Goal: Task Accomplishment & Management: Manage account settings

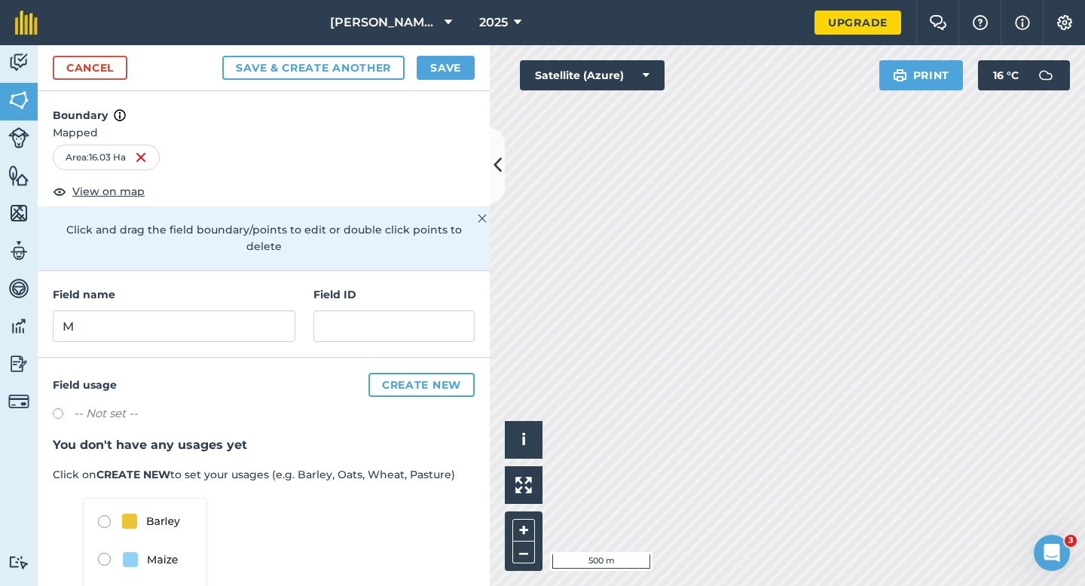
type input "M"
click at [448, 66] on button "Save" at bounding box center [446, 68] width 58 height 24
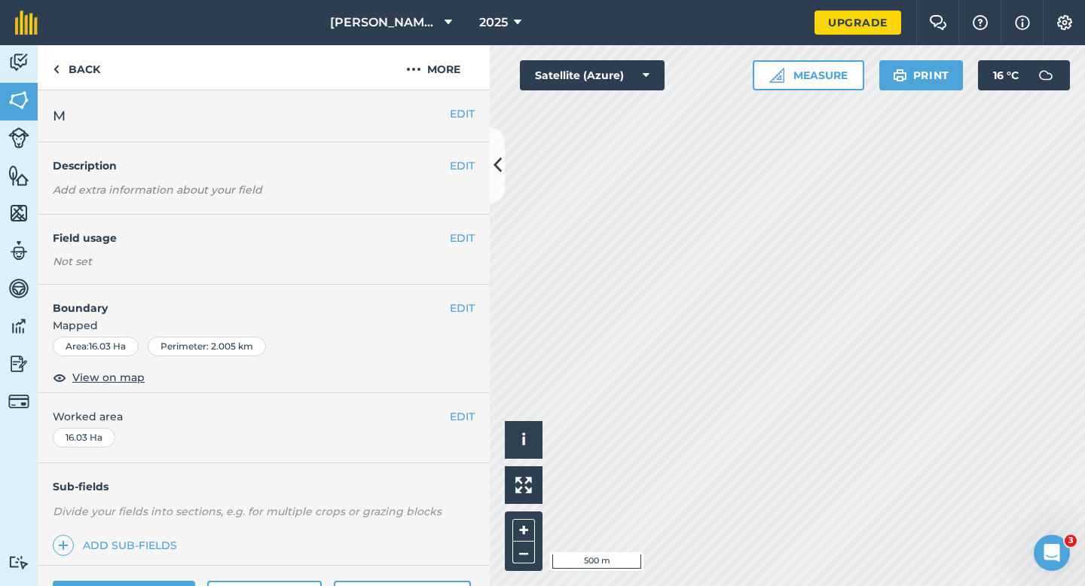
click at [458, 420] on button "EDIT" at bounding box center [462, 416] width 25 height 17
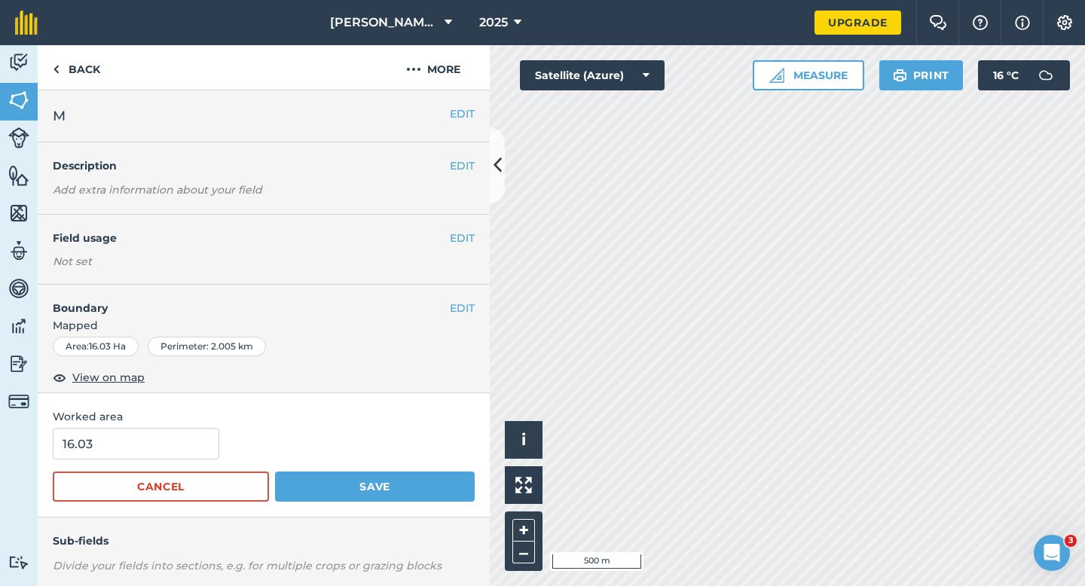
click at [175, 419] on span "Worked area" at bounding box center [264, 416] width 422 height 17
click at [176, 432] on input "16.03" at bounding box center [136, 444] width 166 height 32
type input "16"
click at [275, 472] on button "Save" at bounding box center [375, 487] width 200 height 30
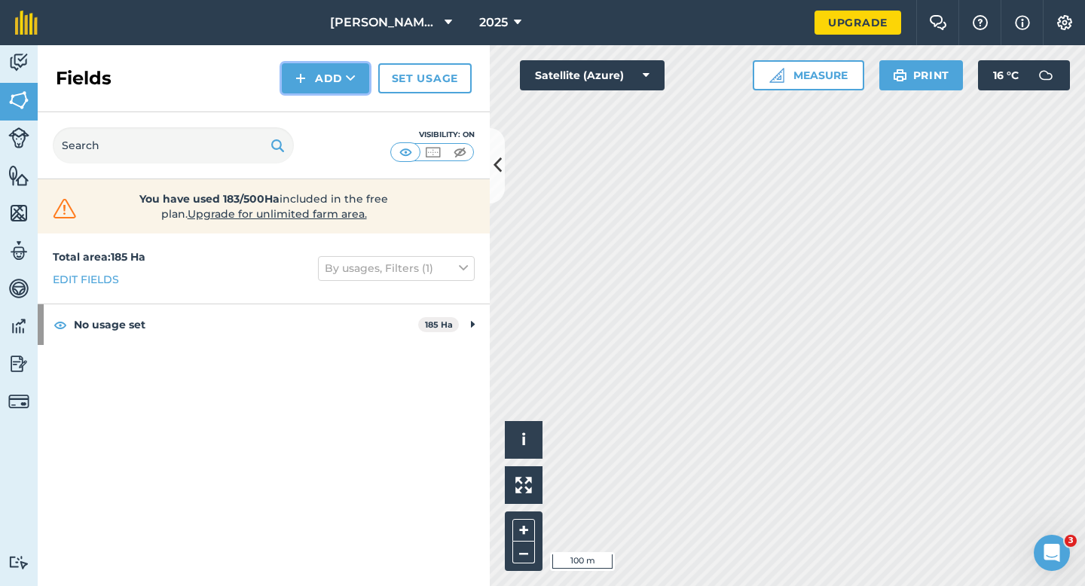
click at [303, 86] on img at bounding box center [300, 78] width 11 height 18
click at [310, 115] on link "Draw" at bounding box center [325, 112] width 83 height 33
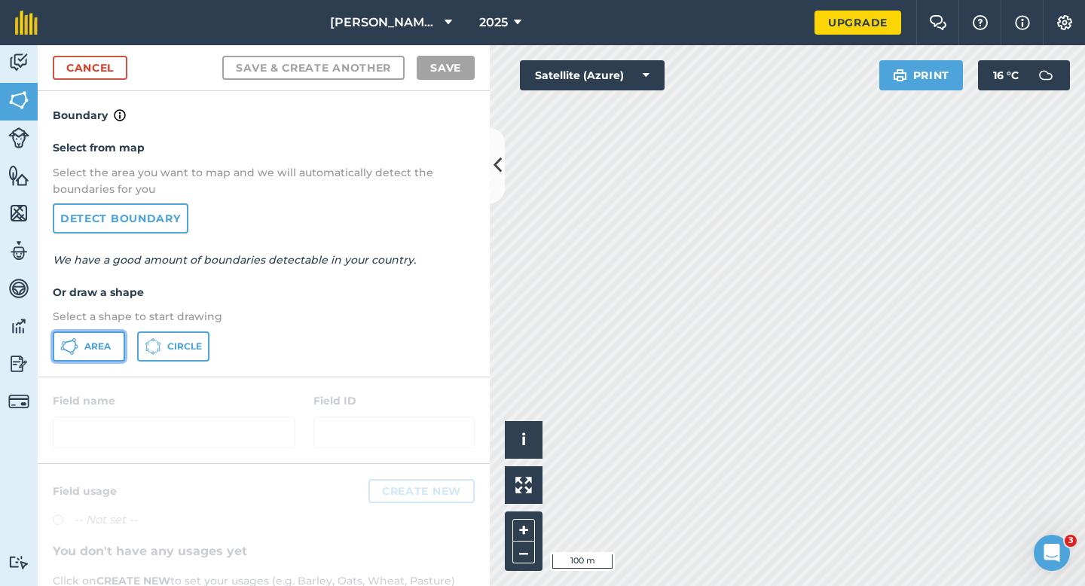
click at [80, 356] on button "Area" at bounding box center [89, 346] width 72 height 30
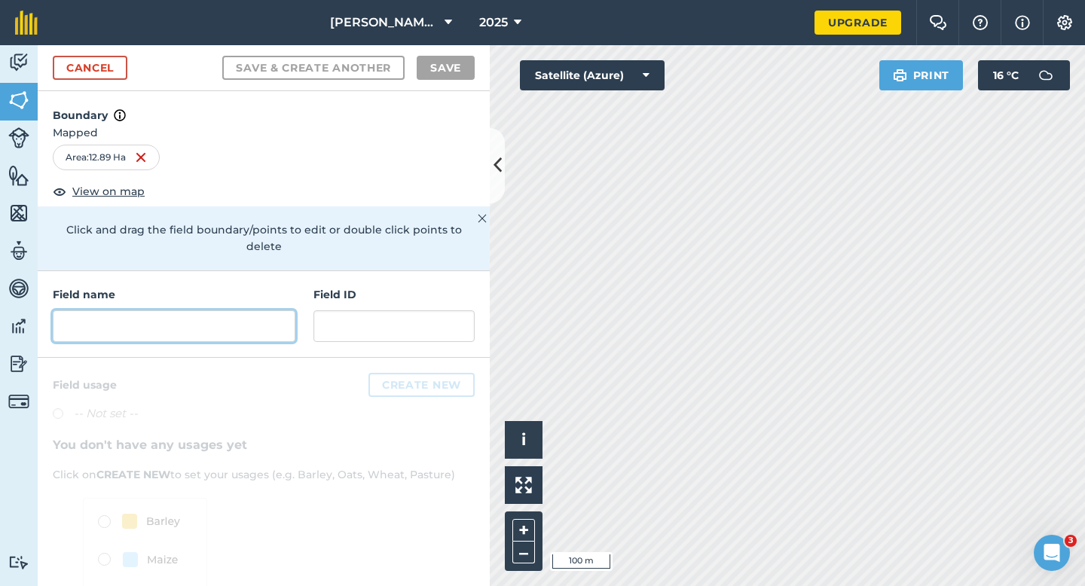
click at [142, 310] on input "text" at bounding box center [174, 326] width 243 height 32
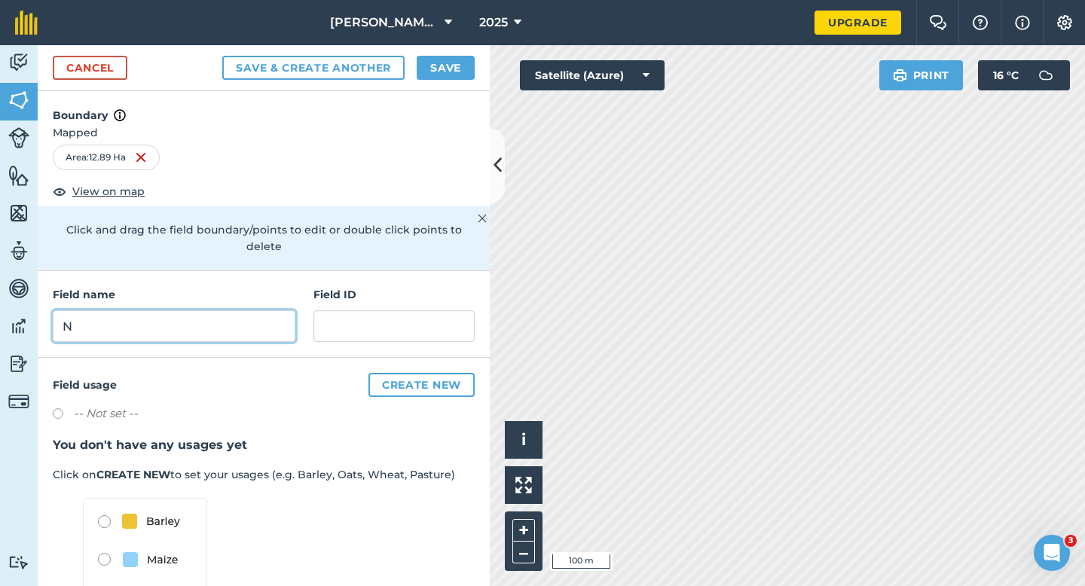
type input "N"
click at [463, 76] on button "Save" at bounding box center [446, 68] width 58 height 24
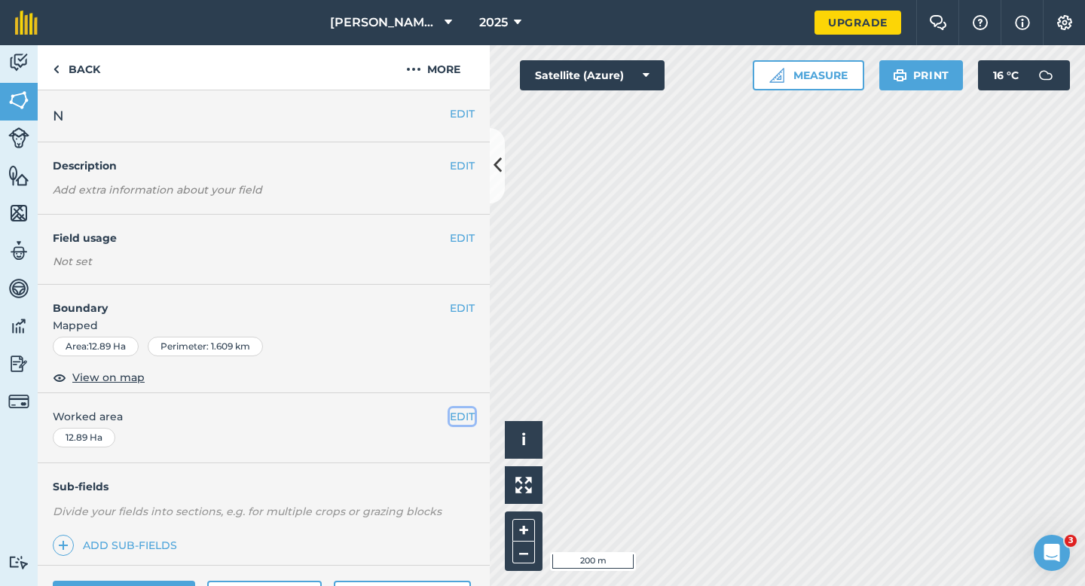
click at [459, 417] on button "EDIT" at bounding box center [462, 416] width 25 height 17
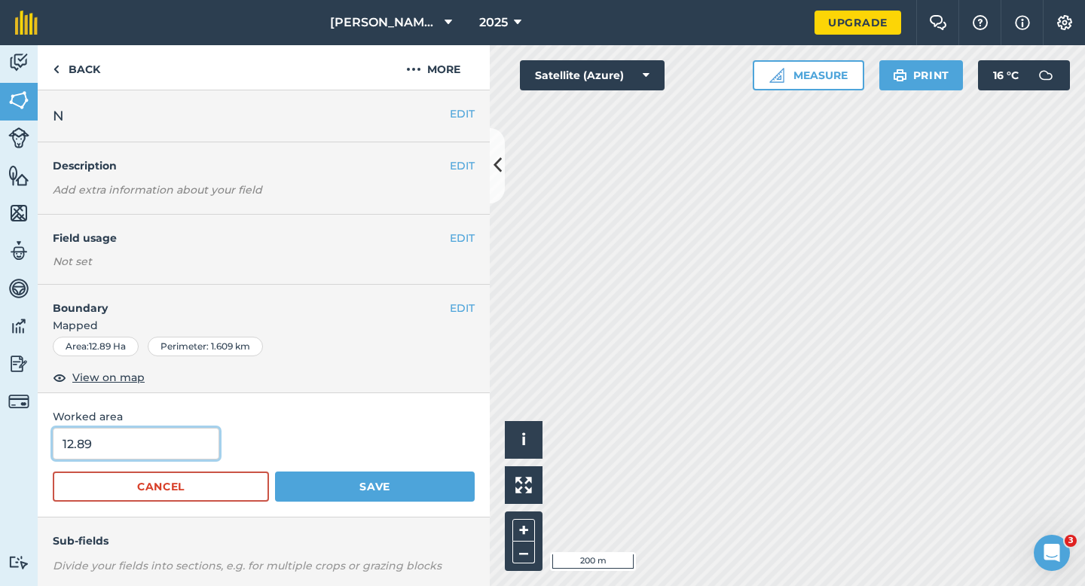
click at [122, 445] on input "12.89" at bounding box center [136, 444] width 166 height 32
type input "13"
click at [275, 472] on button "Save" at bounding box center [375, 487] width 200 height 30
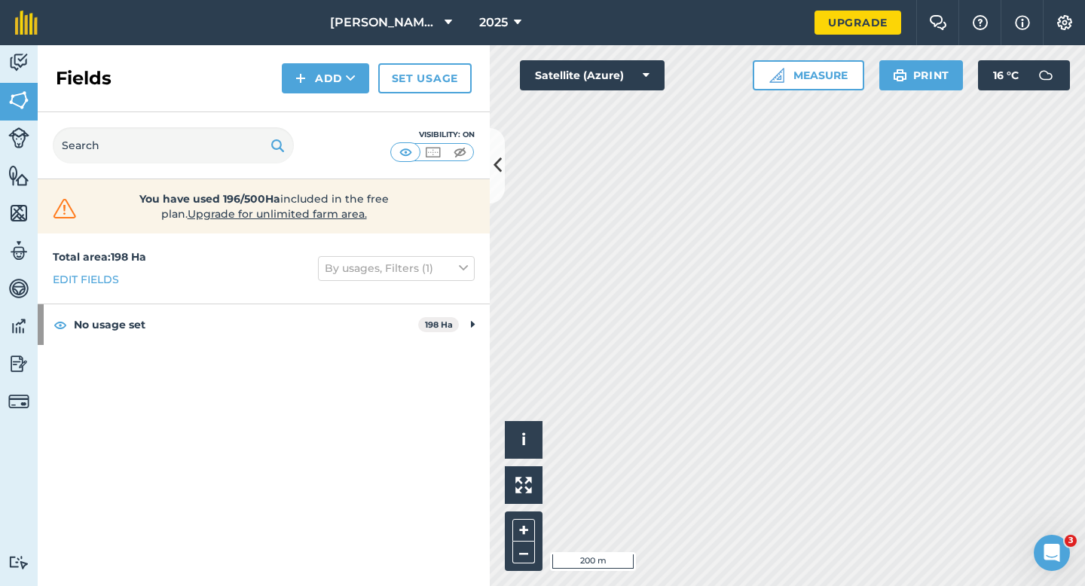
click at [314, 61] on div "Fields Add Set usage" at bounding box center [264, 78] width 452 height 67
click at [319, 91] on button "Add" at bounding box center [325, 78] width 87 height 30
click at [319, 105] on link "Draw" at bounding box center [325, 112] width 83 height 33
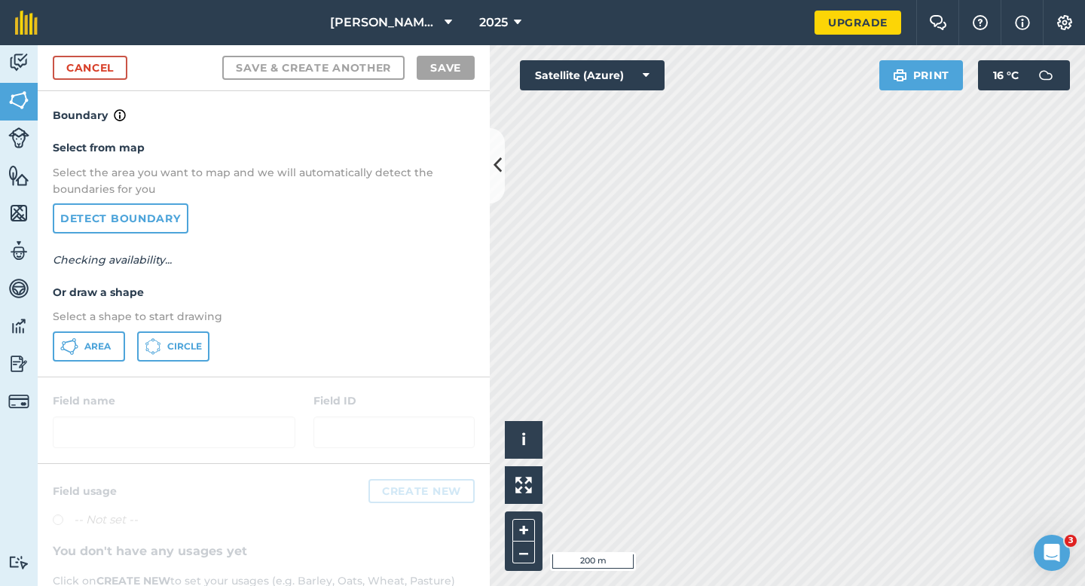
click at [87, 365] on div "Select from map Select the area you want to map and we will automatically detec…" at bounding box center [264, 250] width 452 height 252
click at [87, 355] on button "Area" at bounding box center [89, 346] width 72 height 30
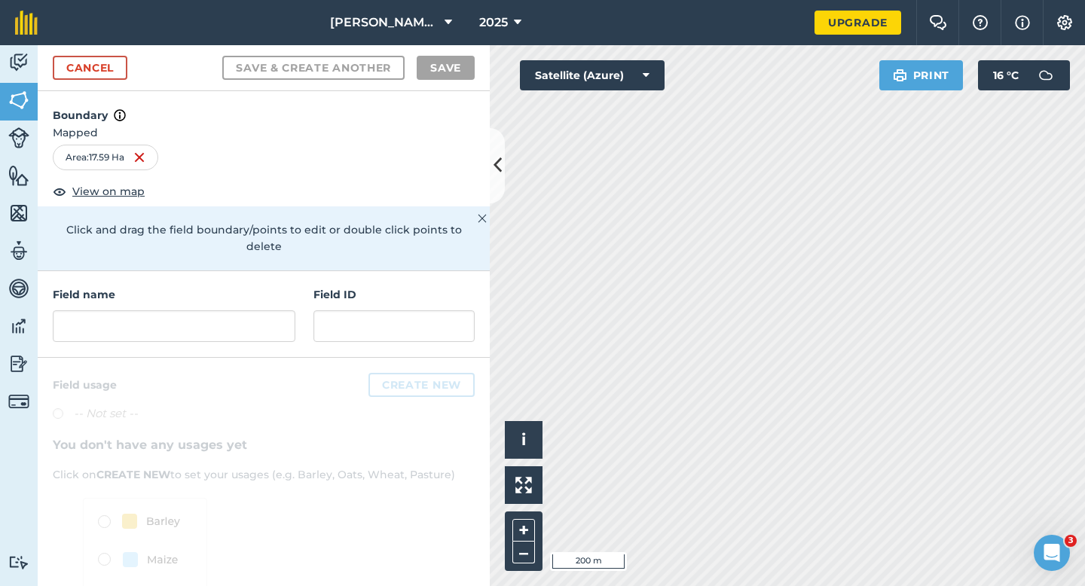
click at [115, 88] on div "Cancel Save & Create Another Save" at bounding box center [264, 68] width 452 height 46
click at [115, 67] on link "Cancel" at bounding box center [90, 68] width 75 height 24
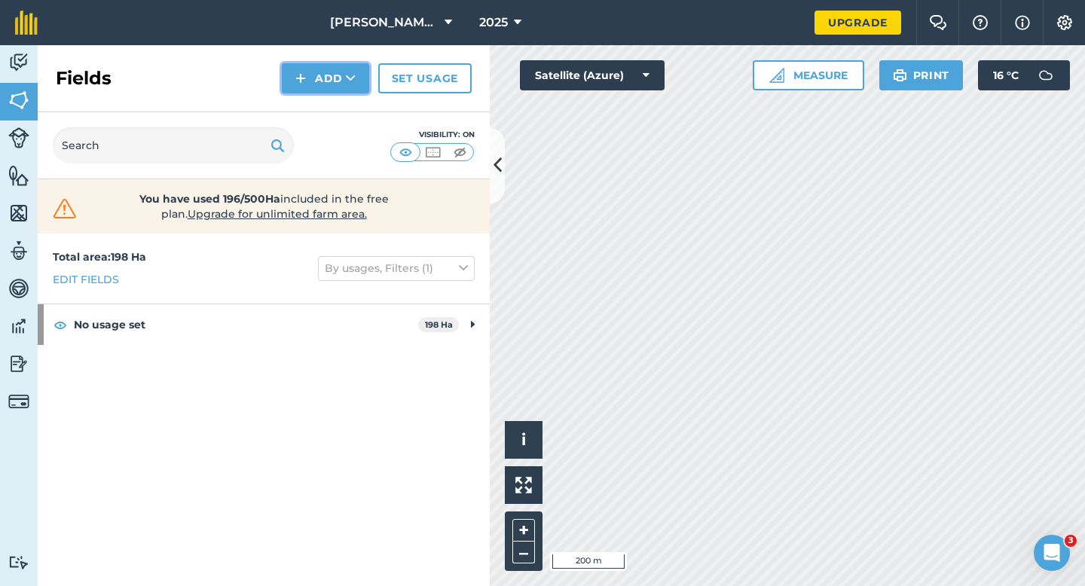
click at [290, 87] on button "Add" at bounding box center [325, 78] width 87 height 30
click at [301, 113] on link "Draw" at bounding box center [325, 112] width 83 height 33
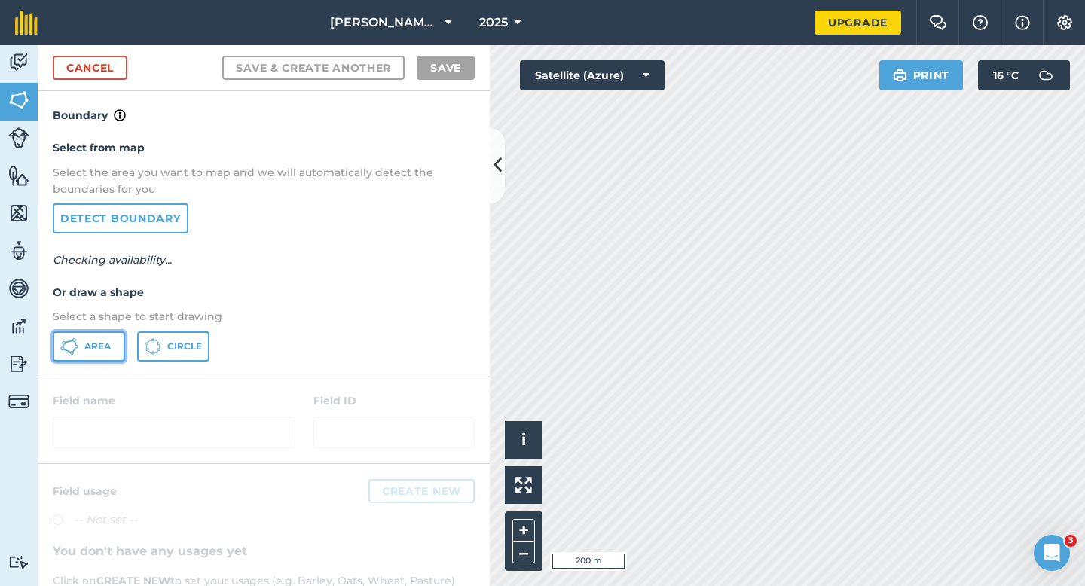
click at [78, 356] on button "Area" at bounding box center [89, 346] width 72 height 30
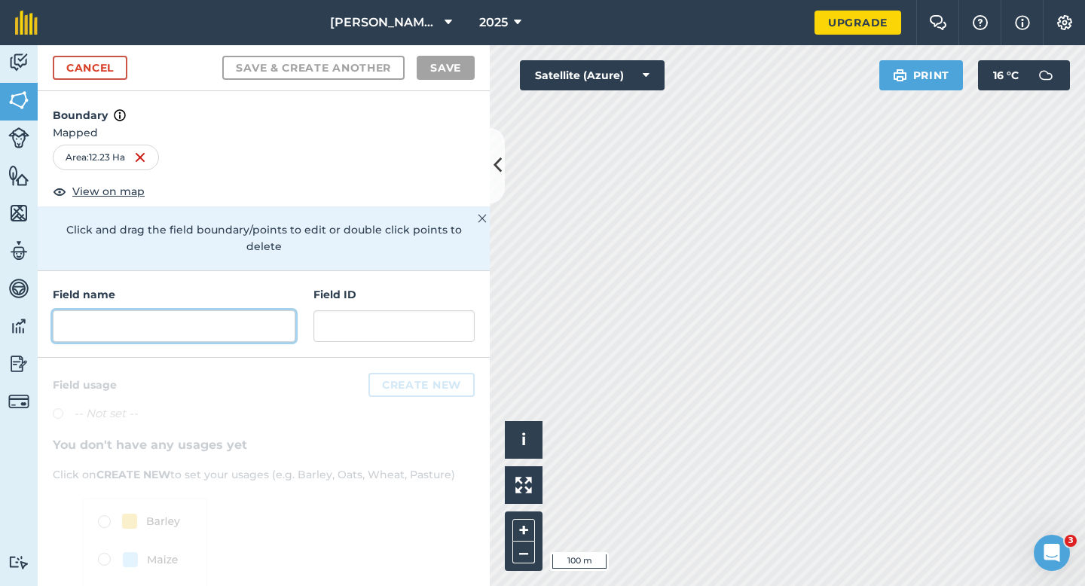
click at [293, 310] on input "text" at bounding box center [174, 326] width 243 height 32
type input "P"
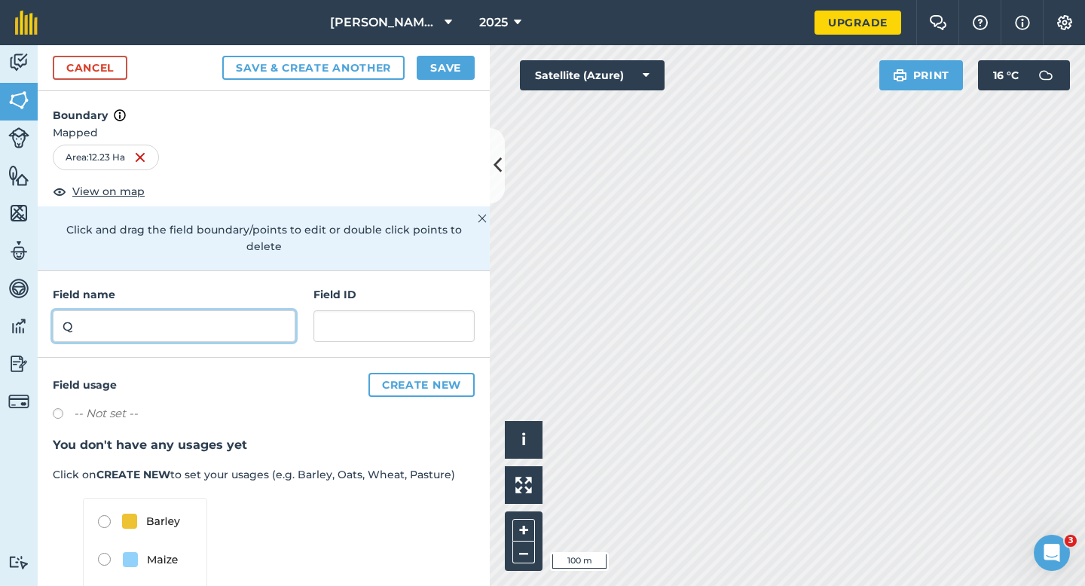
type input "Q"
click at [436, 84] on div "Cancel Save & Create Another Save" at bounding box center [264, 68] width 452 height 46
click at [443, 68] on button "Save" at bounding box center [446, 68] width 58 height 24
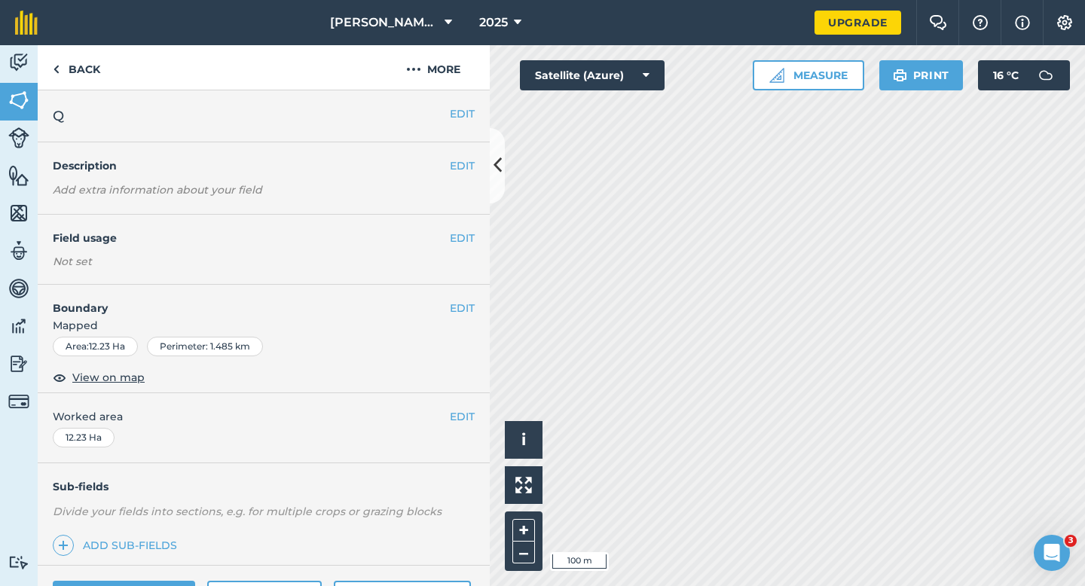
click at [448, 415] on span "Worked area" at bounding box center [264, 416] width 422 height 17
click at [461, 405] on div "EDIT Worked area 12.23 Ha" at bounding box center [264, 428] width 452 height 70
click at [462, 408] on button "EDIT" at bounding box center [462, 416] width 25 height 17
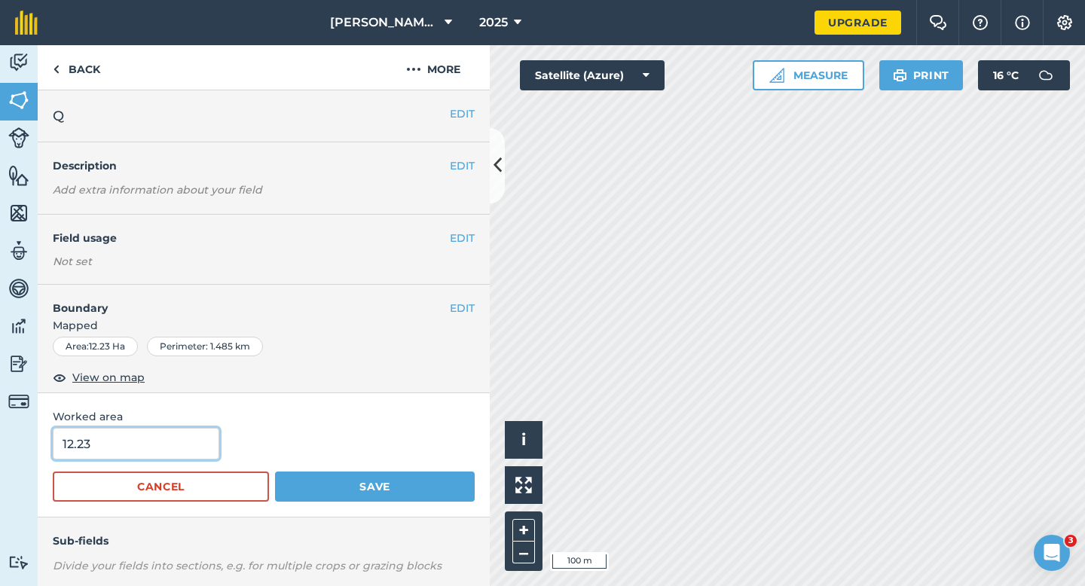
click at [173, 438] on input "12.23" at bounding box center [136, 444] width 166 height 32
type input "12.2"
click at [275, 472] on button "Save" at bounding box center [375, 487] width 200 height 30
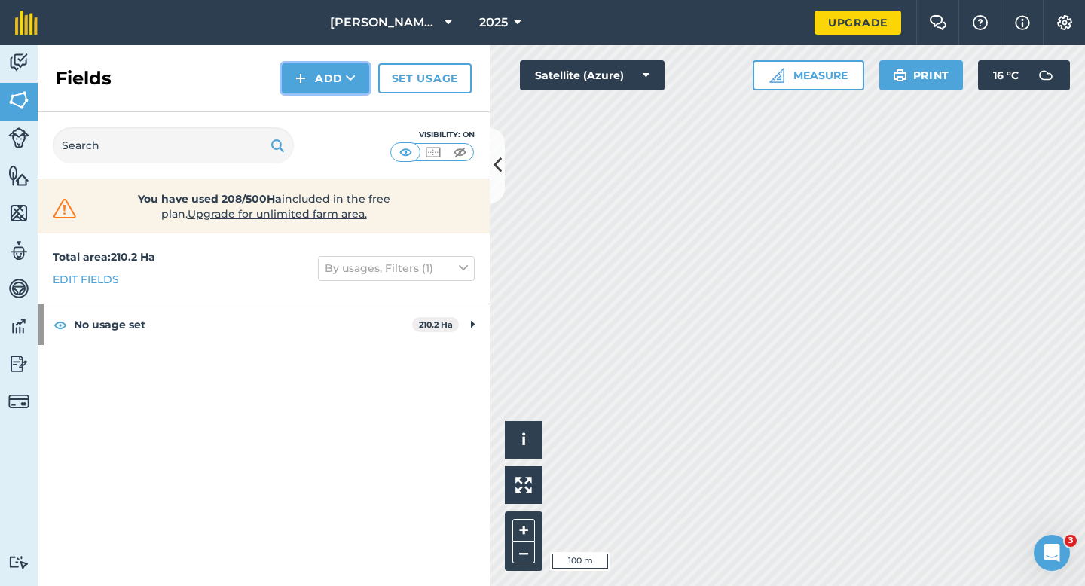
click at [309, 79] on button "Add" at bounding box center [325, 78] width 87 height 30
click at [309, 114] on link "Draw" at bounding box center [325, 112] width 83 height 33
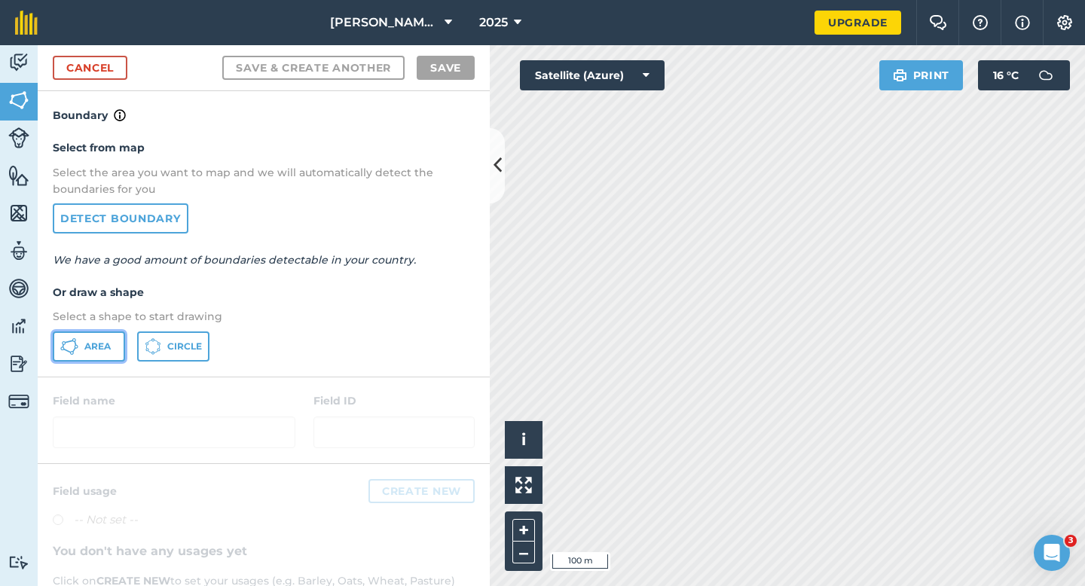
click at [111, 350] on button "Area" at bounding box center [89, 346] width 72 height 30
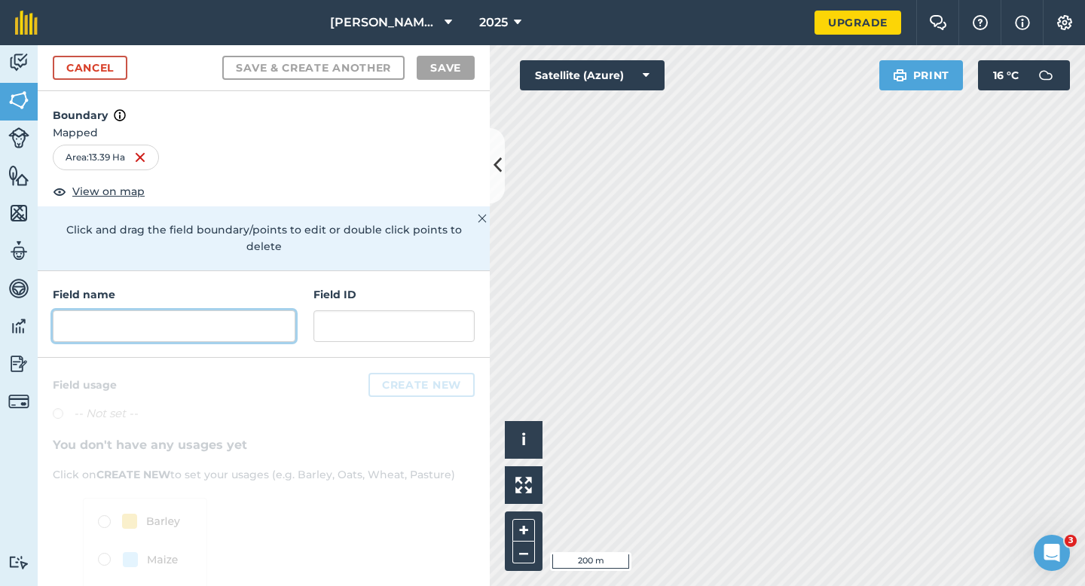
click at [224, 316] on input "text" at bounding box center [174, 326] width 243 height 32
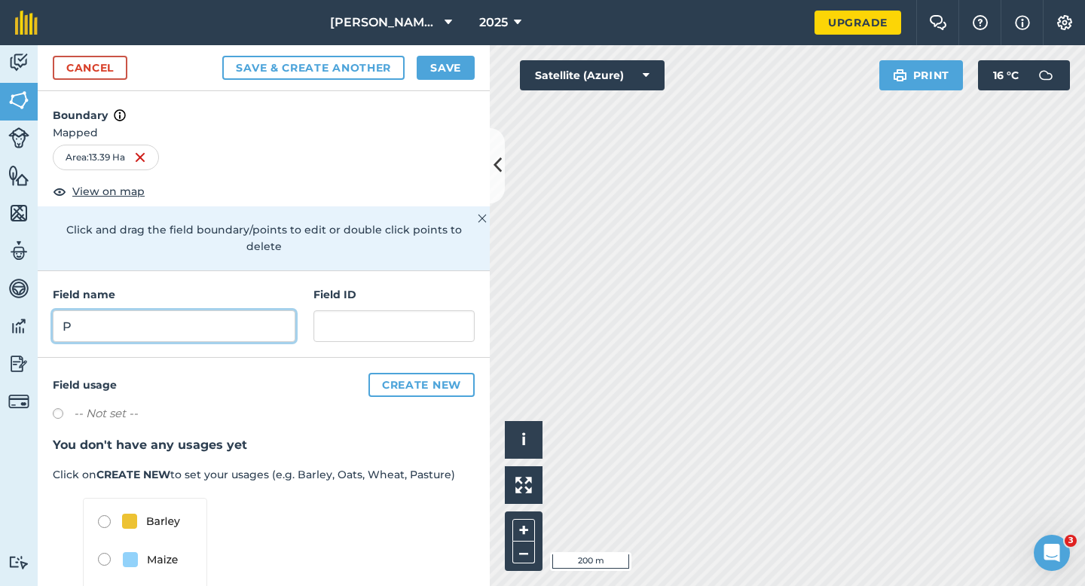
type input "P"
click at [454, 72] on button "Save" at bounding box center [446, 68] width 58 height 24
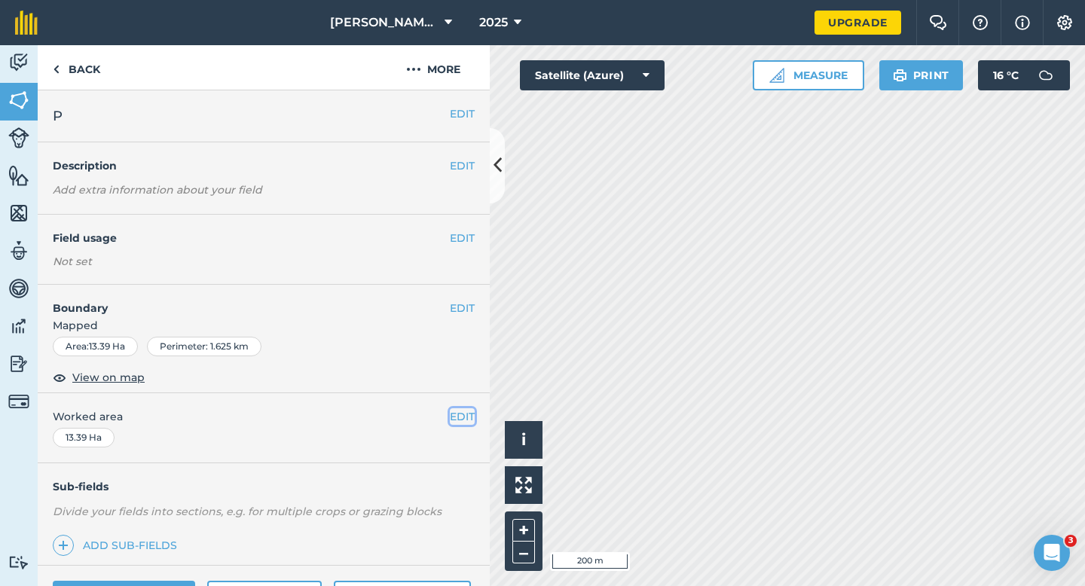
click at [469, 419] on button "EDIT" at bounding box center [462, 416] width 25 height 17
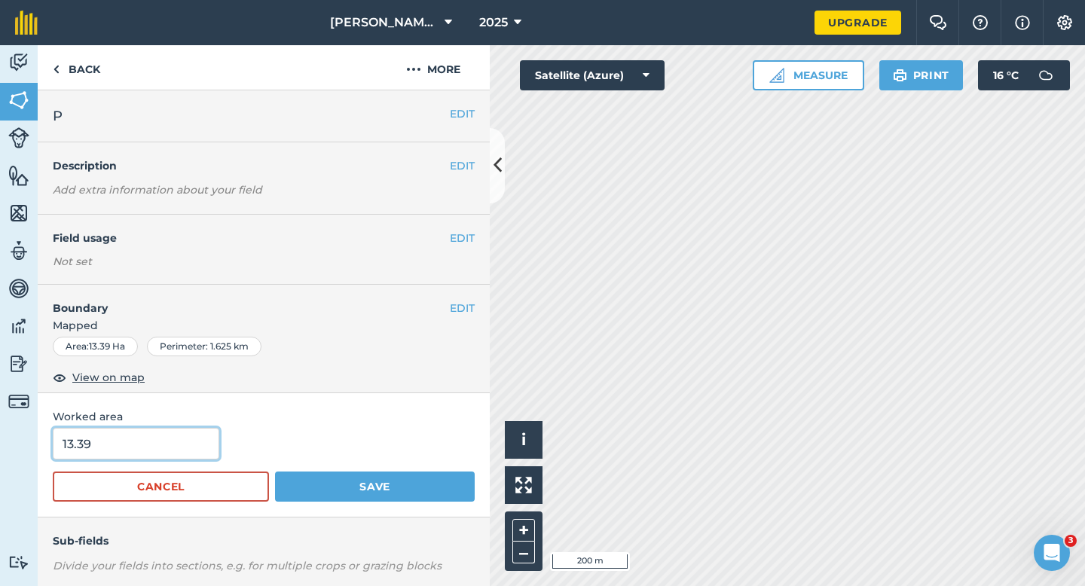
click at [141, 456] on input "13.39" at bounding box center [136, 444] width 166 height 32
type input "13.4"
click at [275, 472] on button "Save" at bounding box center [375, 487] width 200 height 30
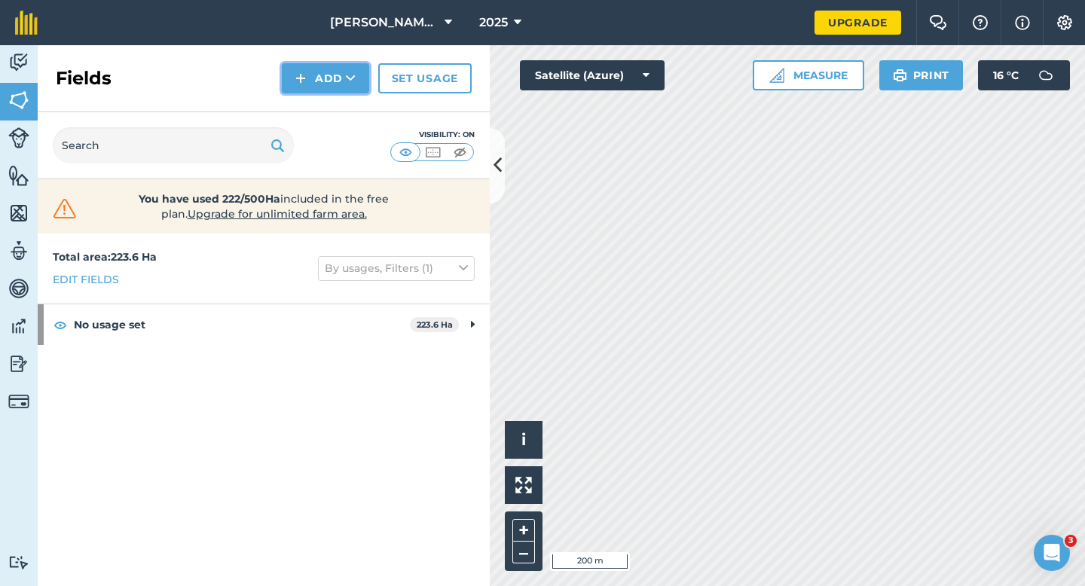
click at [309, 66] on button "Add" at bounding box center [325, 78] width 87 height 30
click at [310, 99] on link "Draw" at bounding box center [325, 112] width 83 height 33
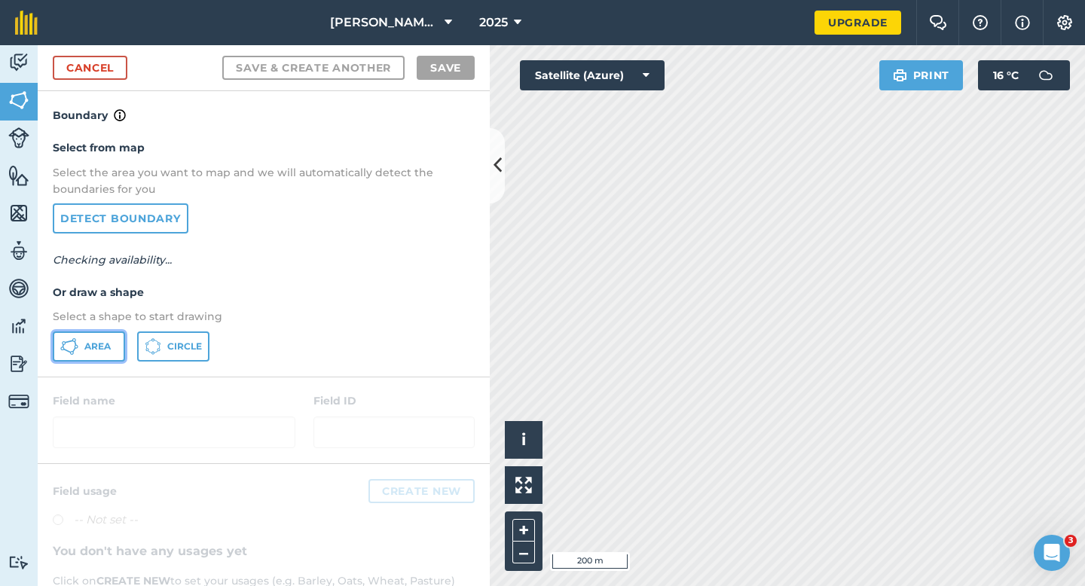
click at [71, 347] on icon at bounding box center [69, 346] width 18 height 18
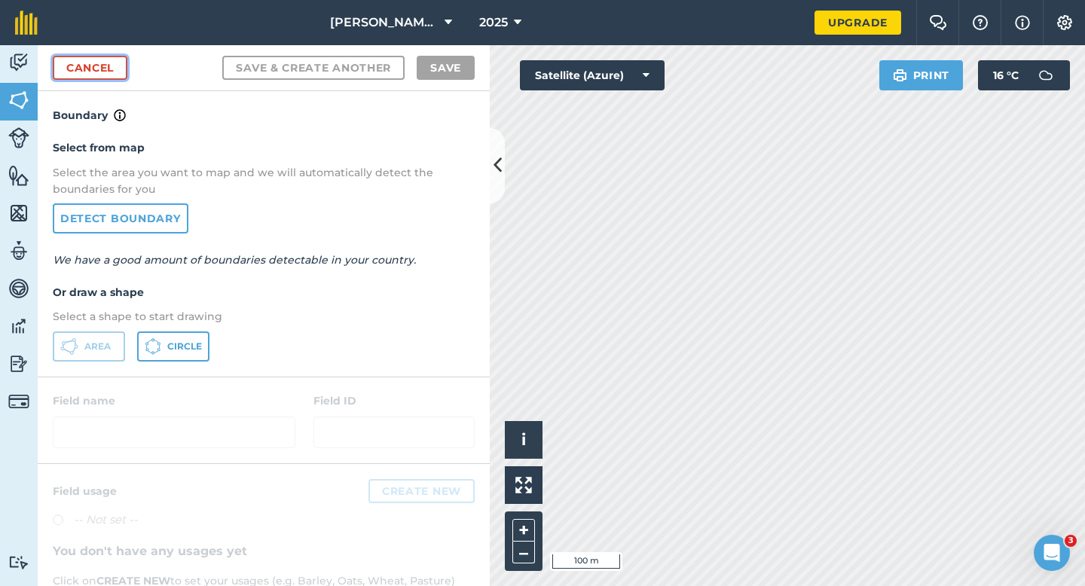
click at [116, 62] on link "Cancel" at bounding box center [90, 68] width 75 height 24
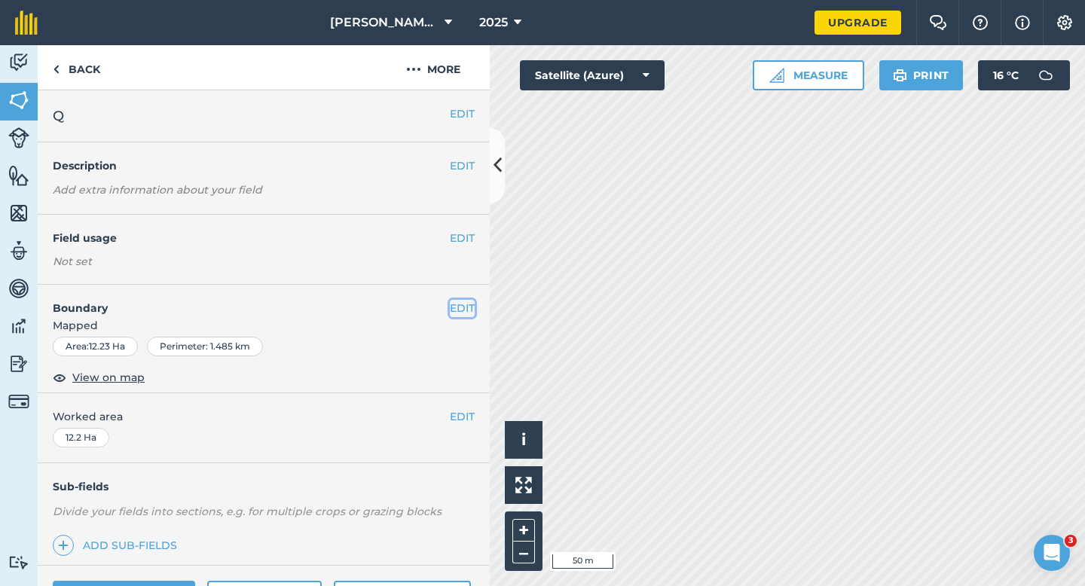
click at [459, 307] on button "EDIT" at bounding box center [462, 308] width 25 height 17
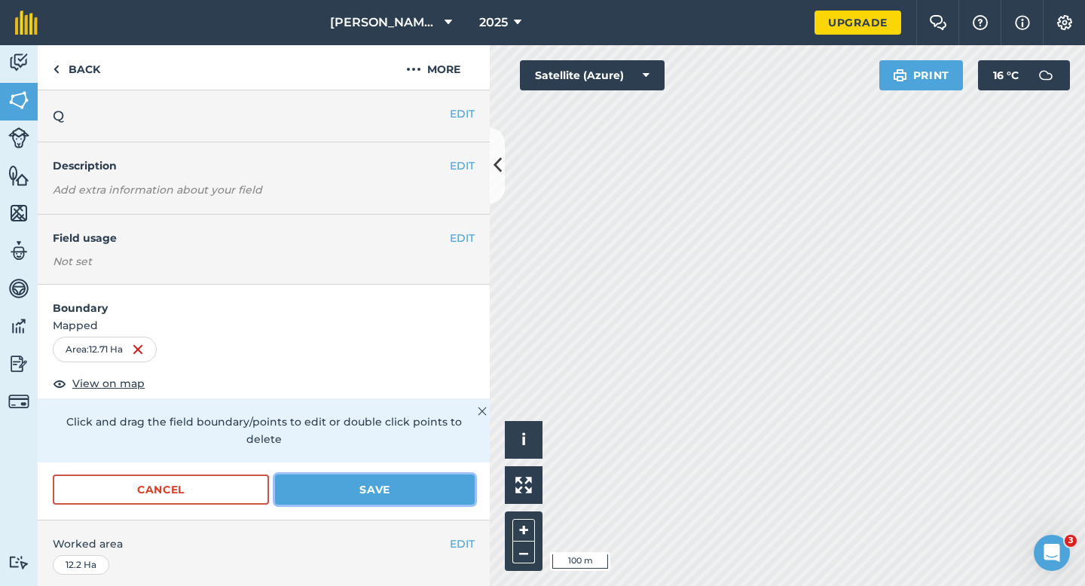
click at [453, 475] on button "Save" at bounding box center [375, 490] width 200 height 30
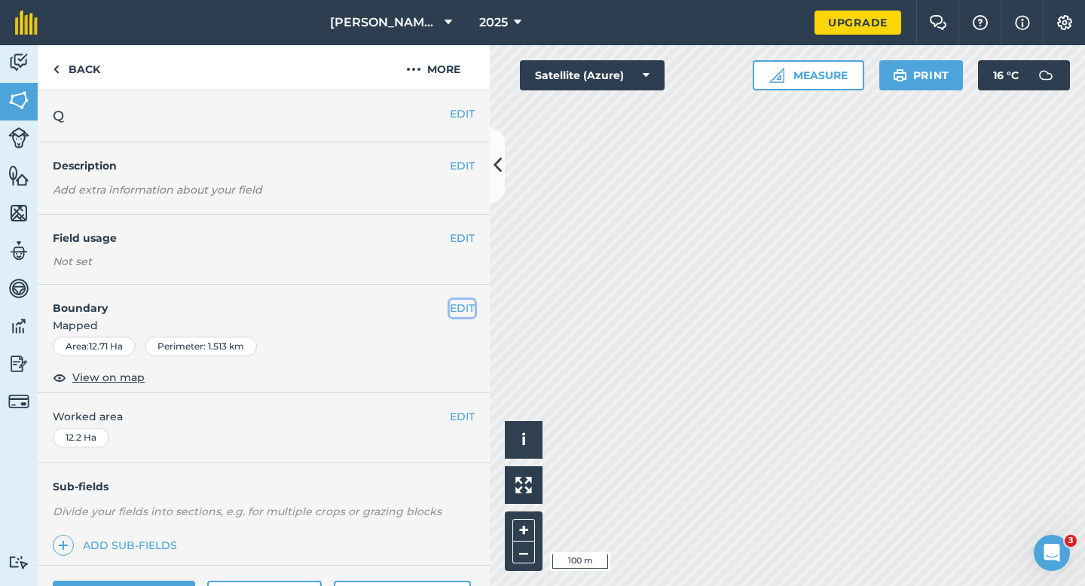
click at [470, 311] on button "EDIT" at bounding box center [462, 308] width 25 height 17
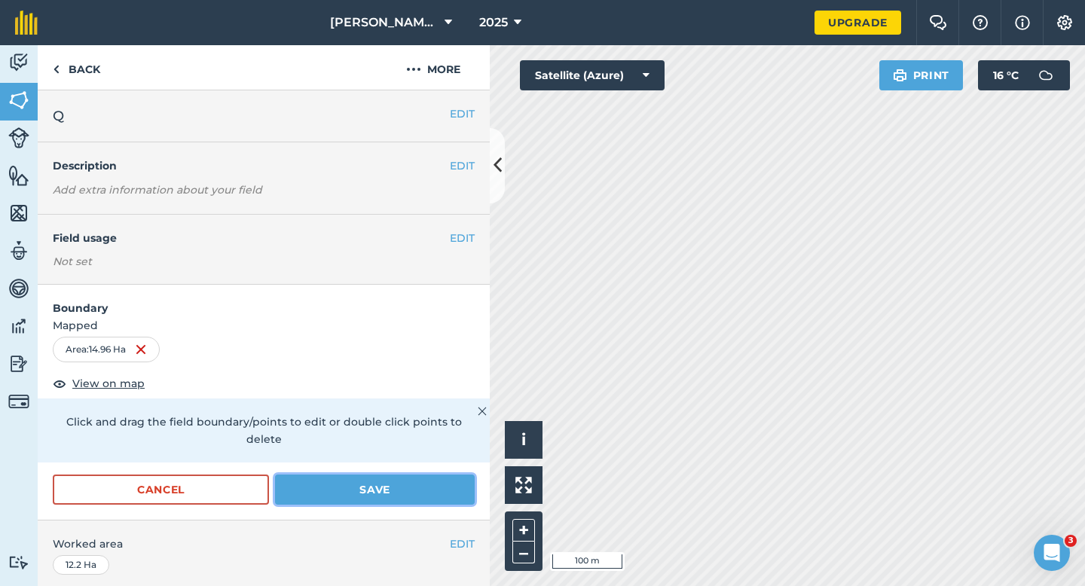
click at [365, 475] on button "Save" at bounding box center [375, 490] width 200 height 30
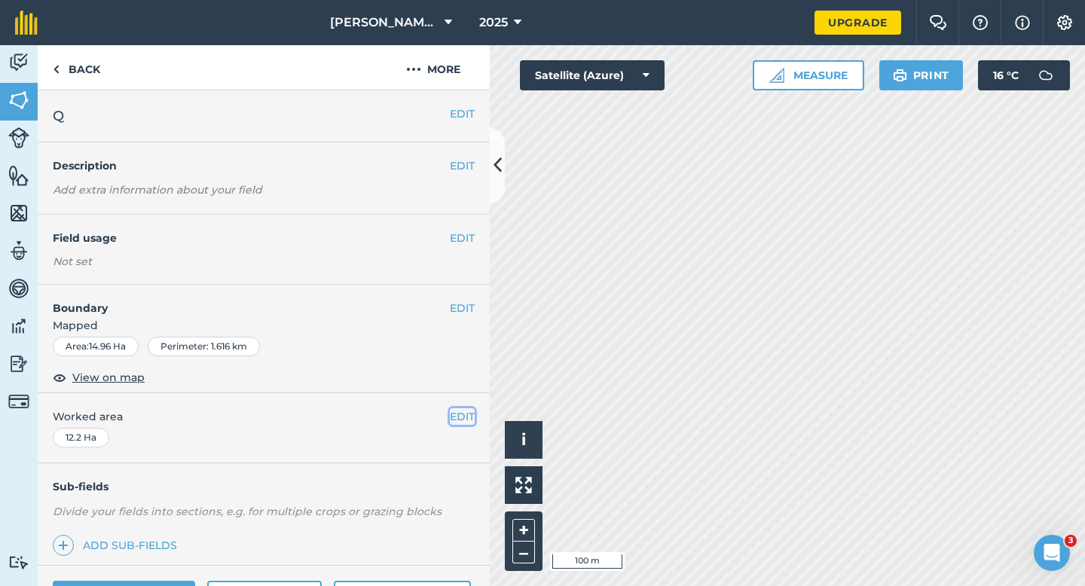
click at [463, 420] on button "EDIT" at bounding box center [462, 416] width 25 height 17
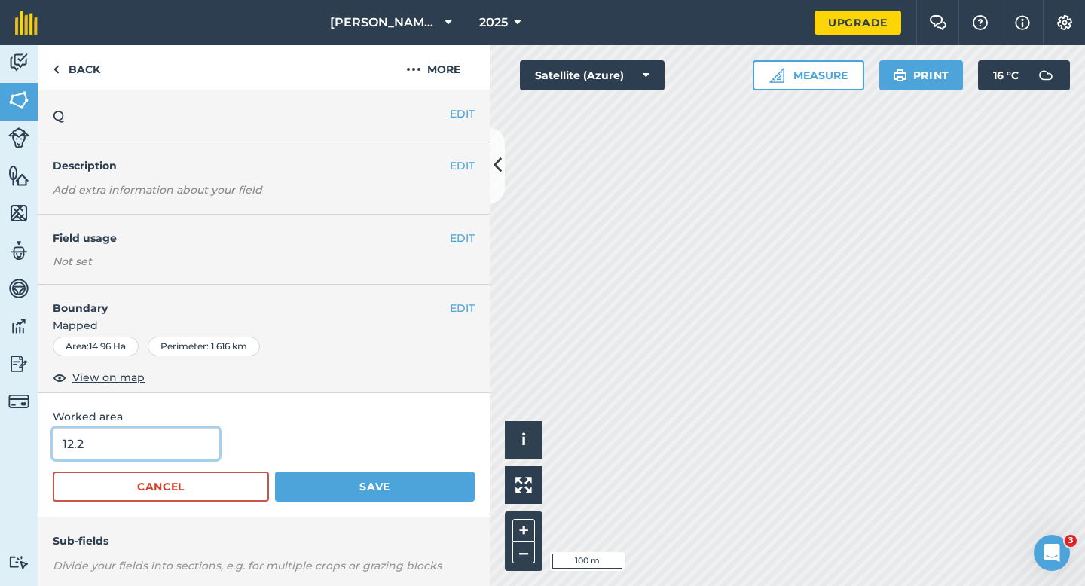
click at [157, 450] on input "12.2" at bounding box center [136, 444] width 166 height 32
type input "15"
click at [275, 472] on button "Save" at bounding box center [375, 487] width 200 height 30
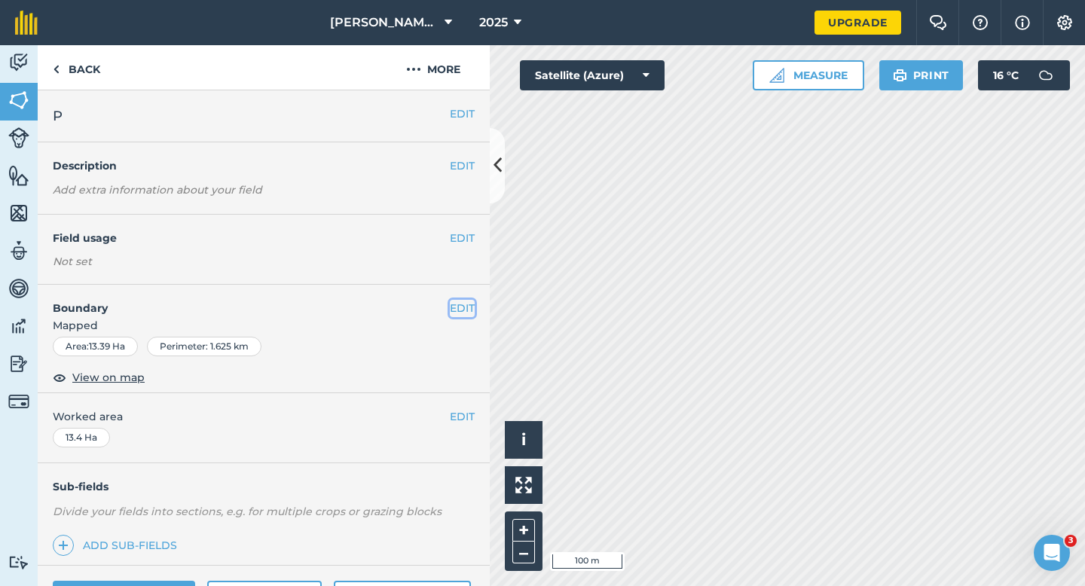
click at [466, 316] on button "EDIT" at bounding box center [462, 308] width 25 height 17
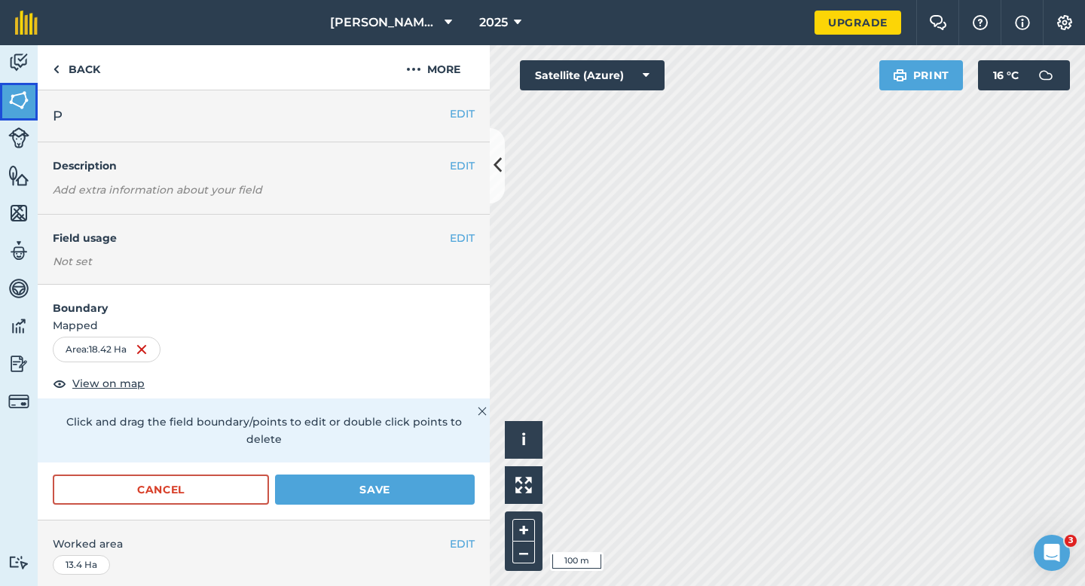
click at [8, 93] on img at bounding box center [18, 100] width 21 height 23
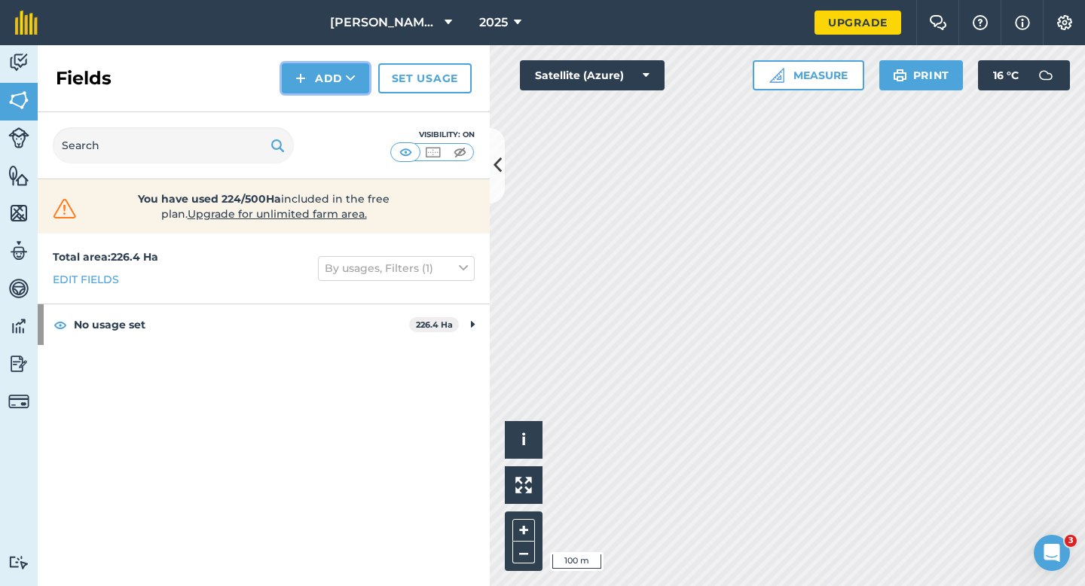
click at [326, 81] on button "Add" at bounding box center [325, 78] width 87 height 30
click at [326, 112] on link "Draw" at bounding box center [325, 112] width 83 height 33
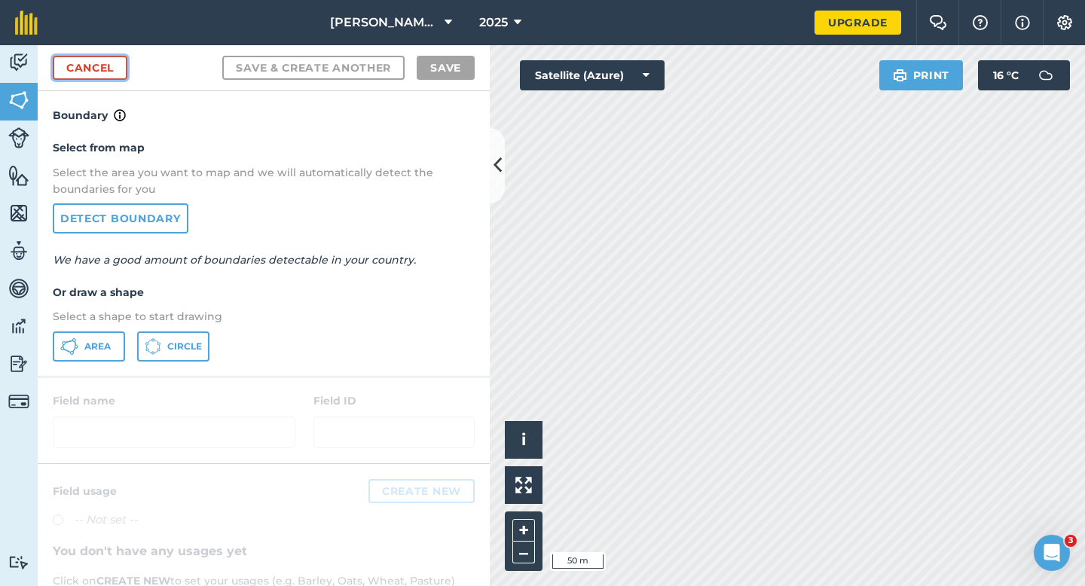
click at [95, 67] on link "Cancel" at bounding box center [90, 68] width 75 height 24
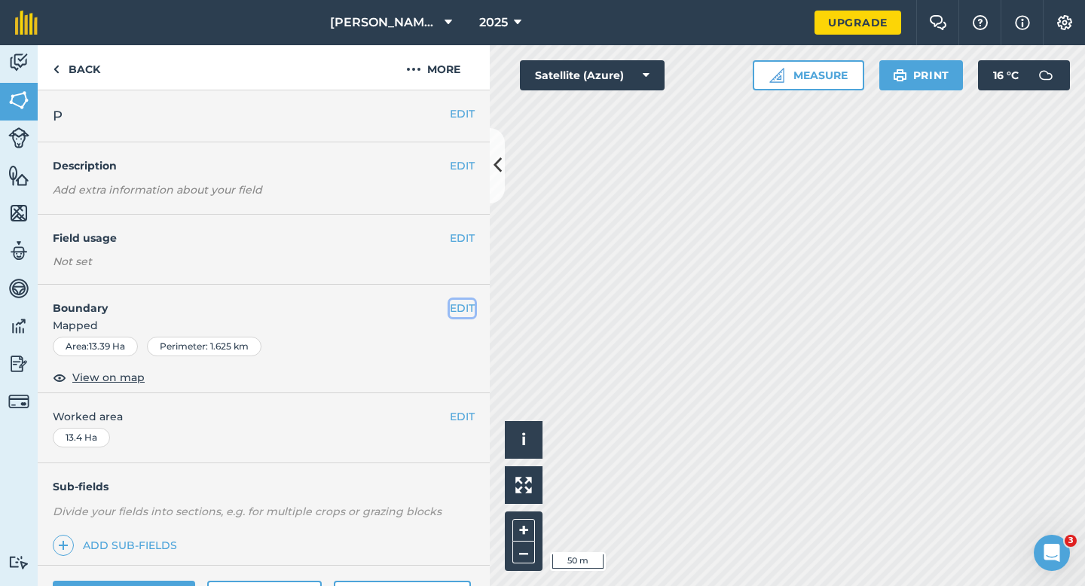
click at [459, 316] on button "EDIT" at bounding box center [462, 308] width 25 height 17
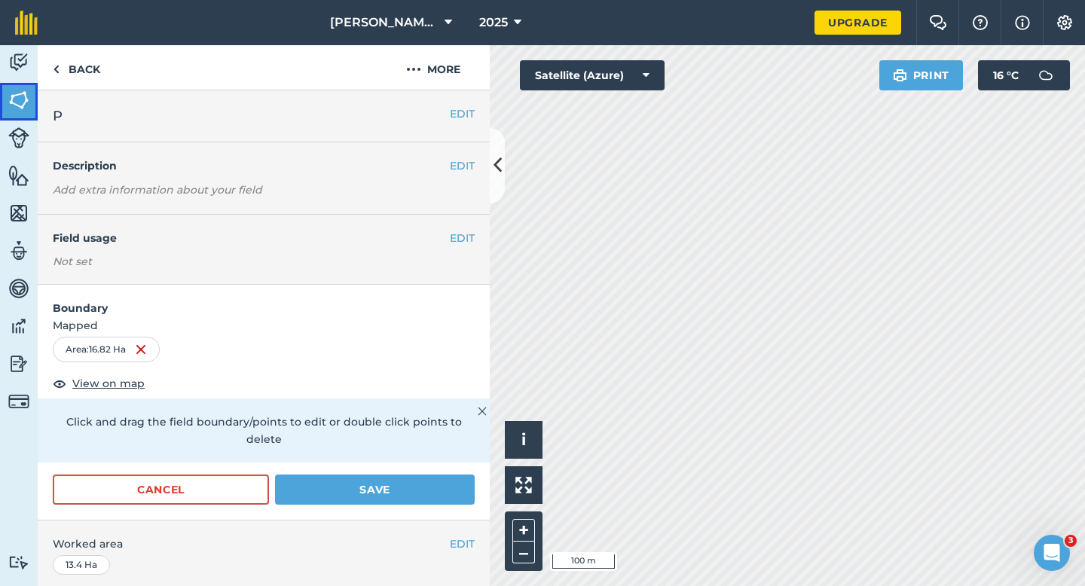
click at [25, 95] on img at bounding box center [18, 100] width 21 height 23
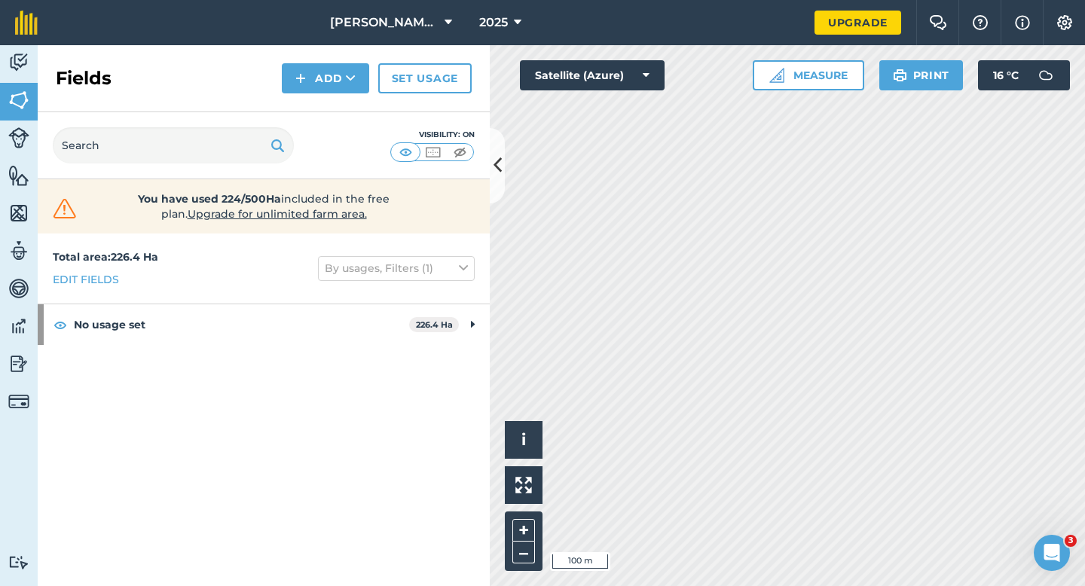
click at [335, 99] on div "Fields Add Set usage" at bounding box center [264, 78] width 452 height 67
click at [335, 84] on button "Add" at bounding box center [325, 78] width 87 height 30
click at [335, 111] on link "Draw" at bounding box center [325, 112] width 83 height 33
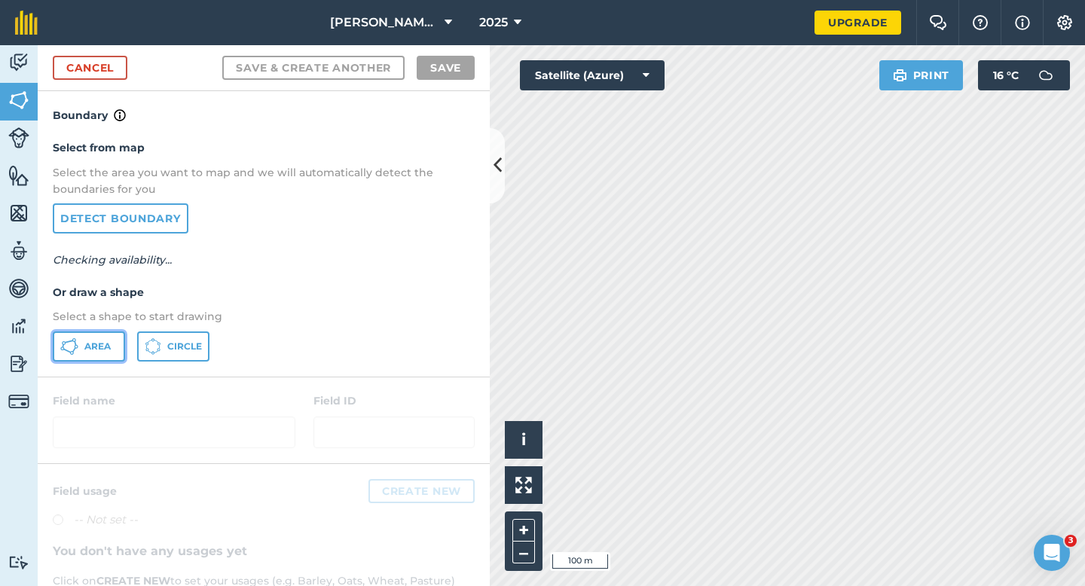
click at [101, 350] on span "Area" at bounding box center [97, 346] width 26 height 12
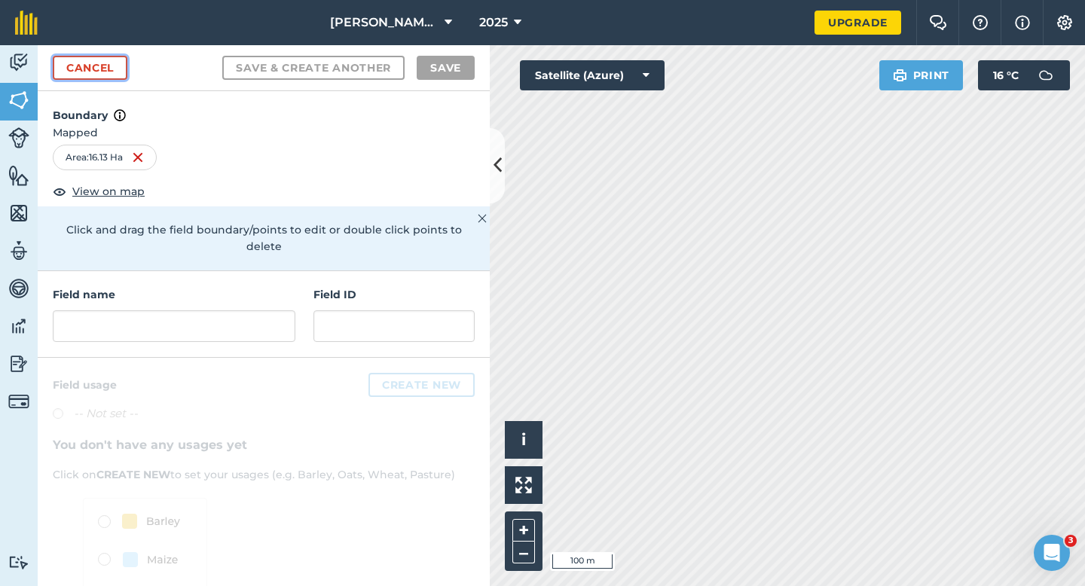
click at [124, 63] on link "Cancel" at bounding box center [90, 68] width 75 height 24
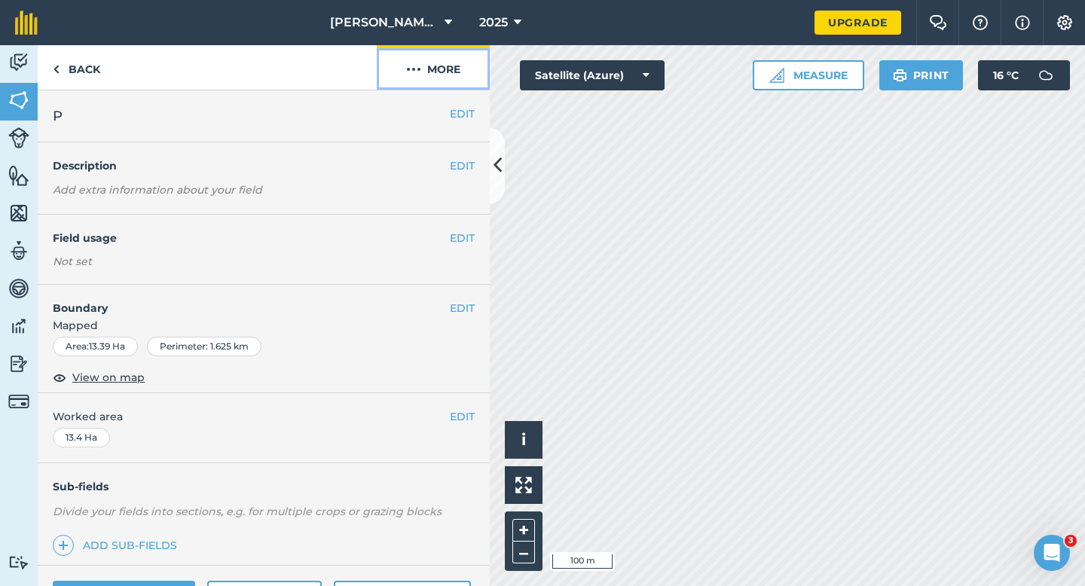
click at [414, 59] on button "More" at bounding box center [433, 67] width 113 height 44
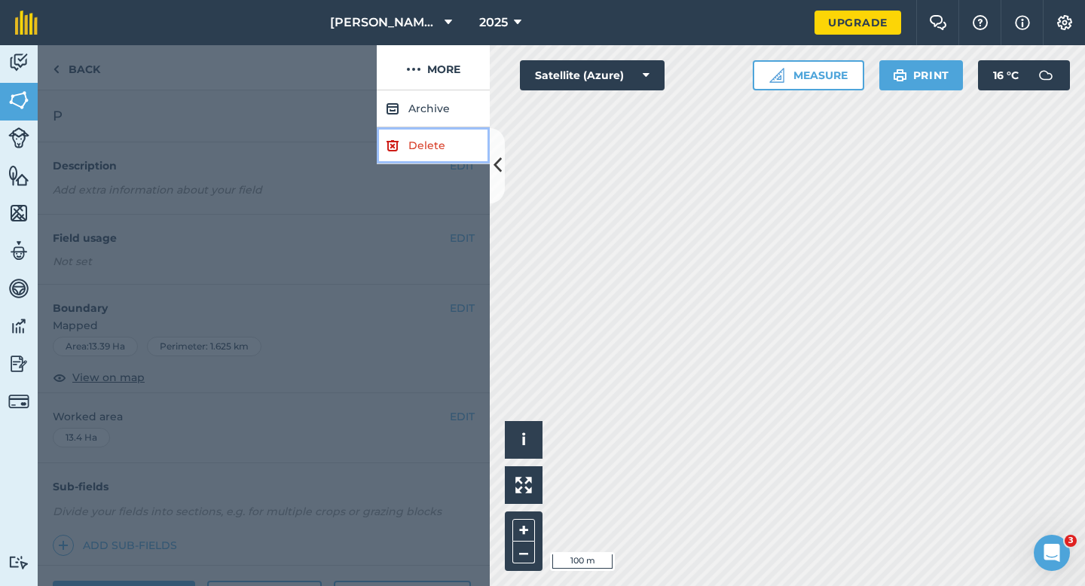
click at [414, 133] on link "Delete" at bounding box center [433, 145] width 113 height 37
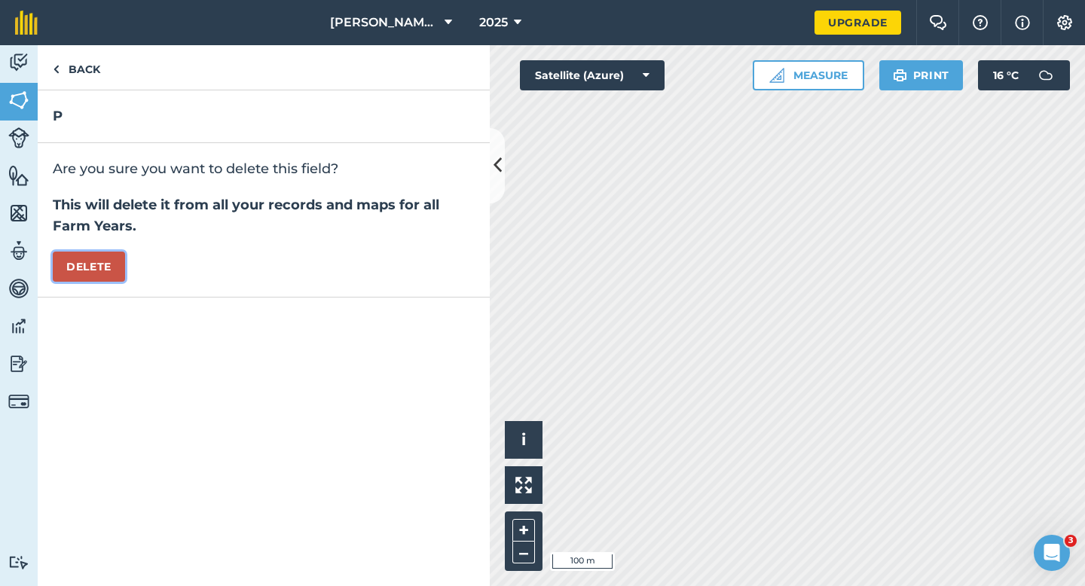
click at [104, 267] on button "Delete" at bounding box center [89, 267] width 72 height 30
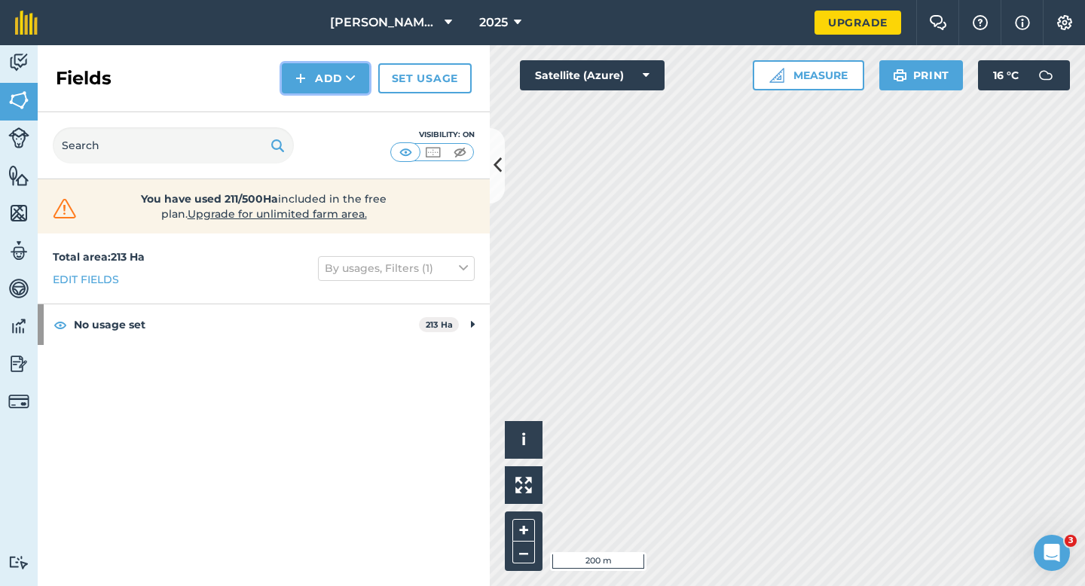
click at [298, 69] on img at bounding box center [300, 78] width 11 height 18
click at [312, 99] on link "Draw" at bounding box center [325, 112] width 83 height 33
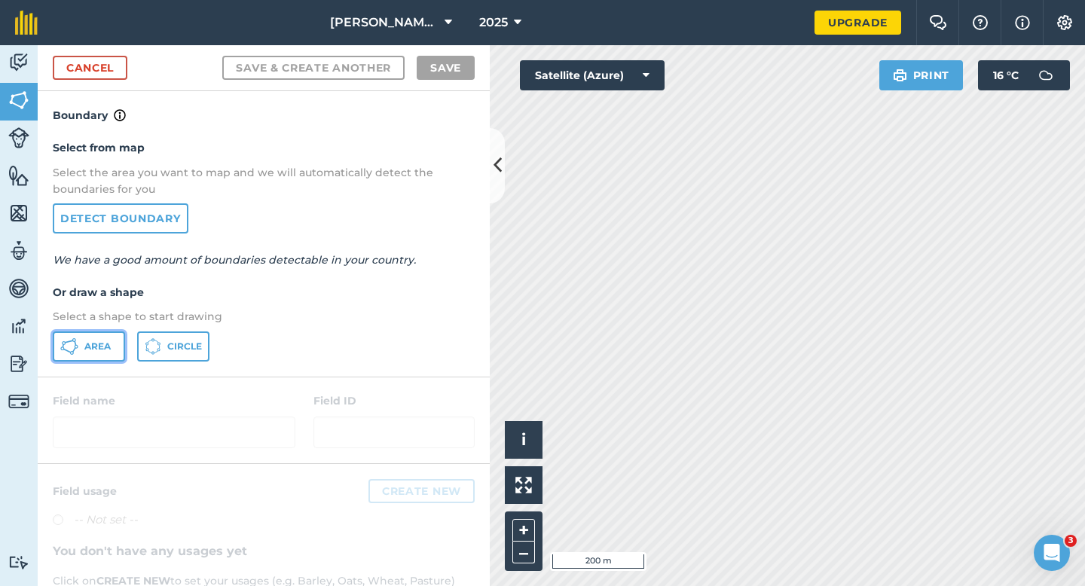
click at [124, 352] on button "Area" at bounding box center [89, 346] width 72 height 30
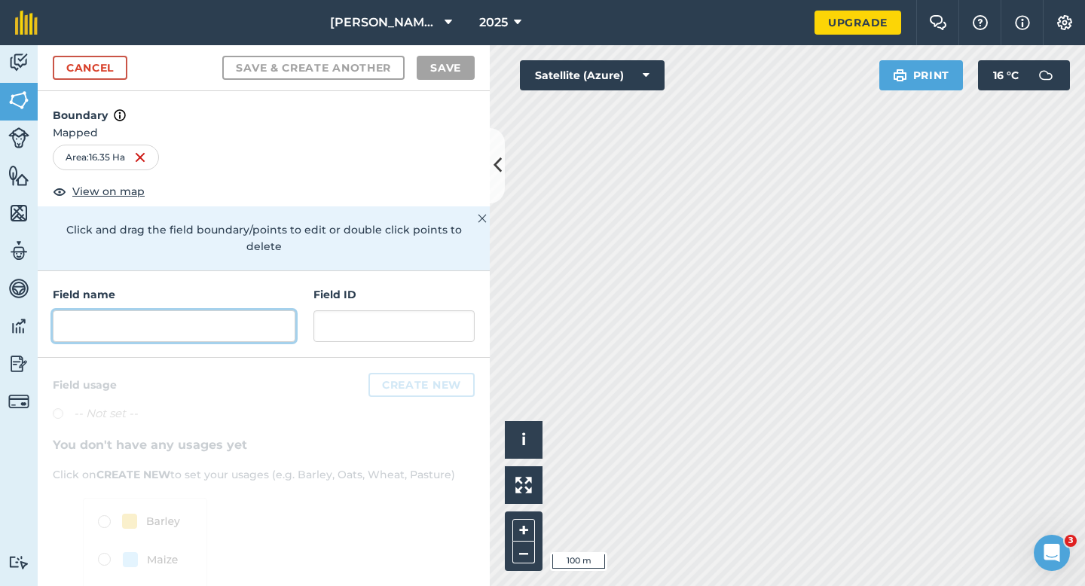
click at [252, 310] on input "text" at bounding box center [174, 326] width 243 height 32
type input "O"
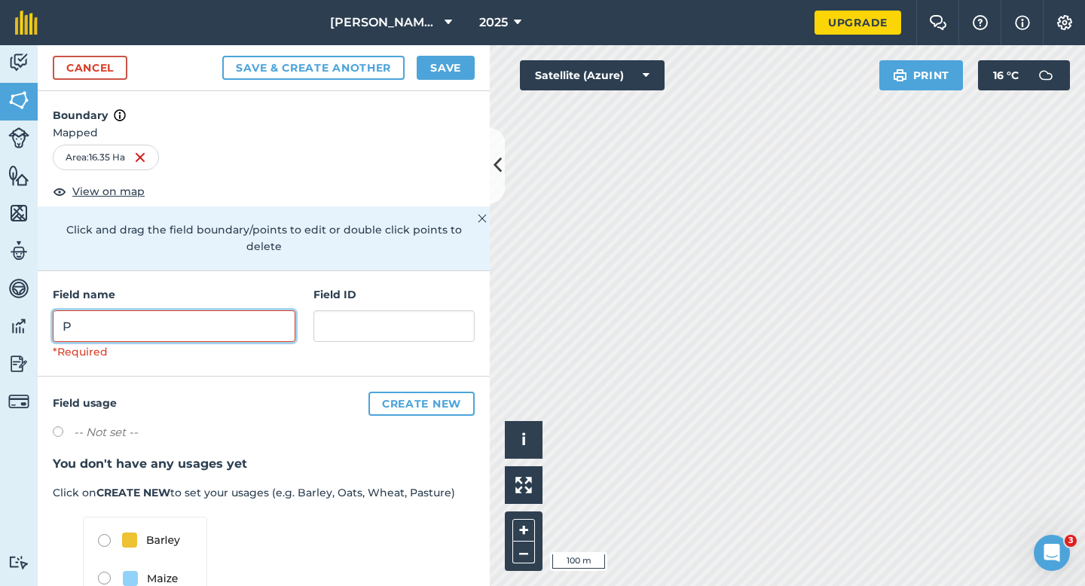
type input "P"
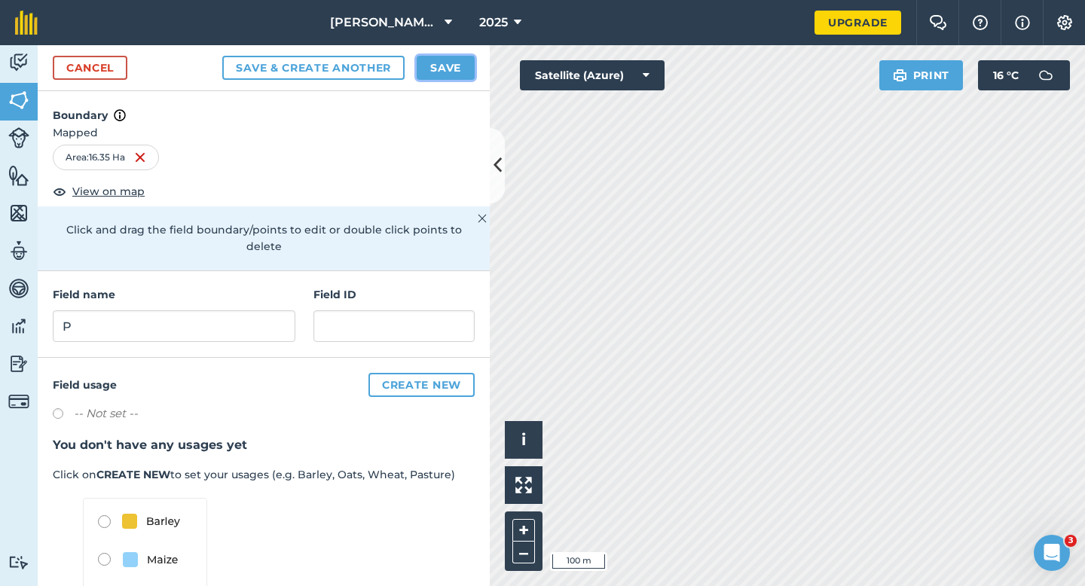
click at [441, 67] on button "Save" at bounding box center [446, 68] width 58 height 24
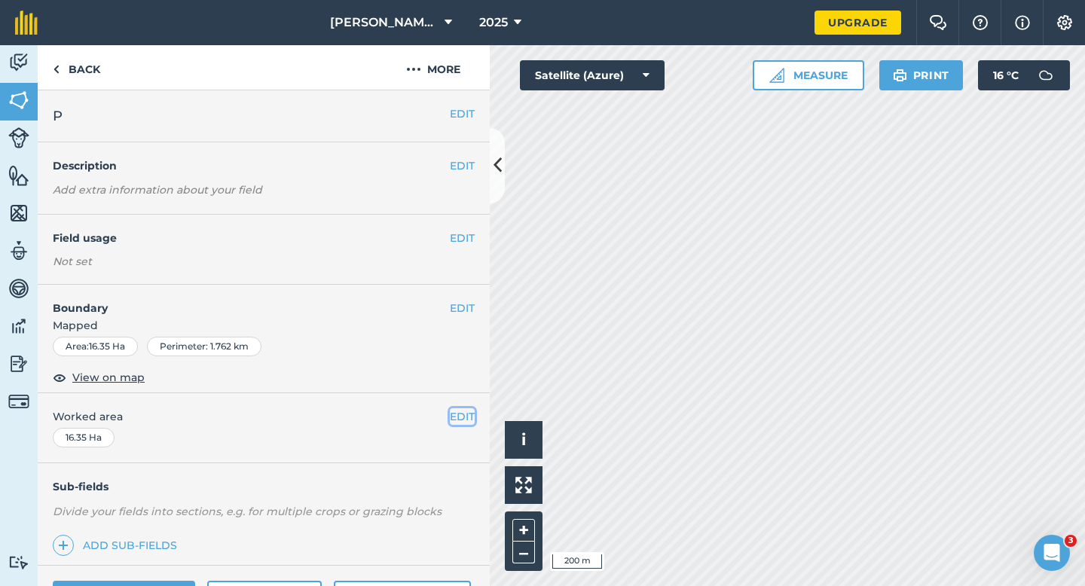
click at [465, 417] on button "EDIT" at bounding box center [462, 416] width 25 height 17
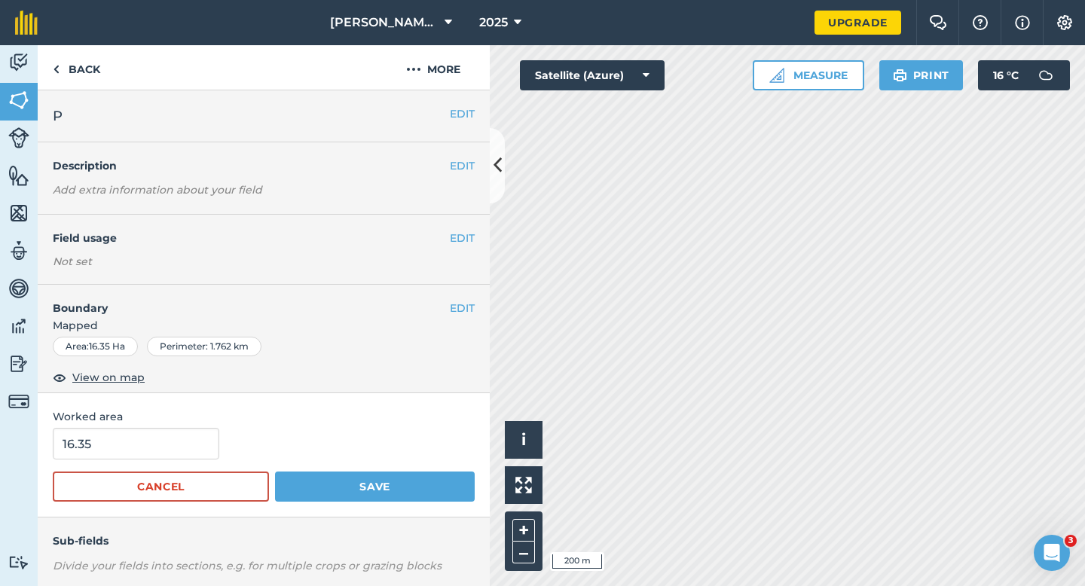
click at [223, 455] on div "16.35" at bounding box center [264, 444] width 422 height 32
click at [200, 453] on input "16.35" at bounding box center [136, 444] width 166 height 32
type input "16.4"
click at [275, 472] on button "Save" at bounding box center [375, 487] width 200 height 30
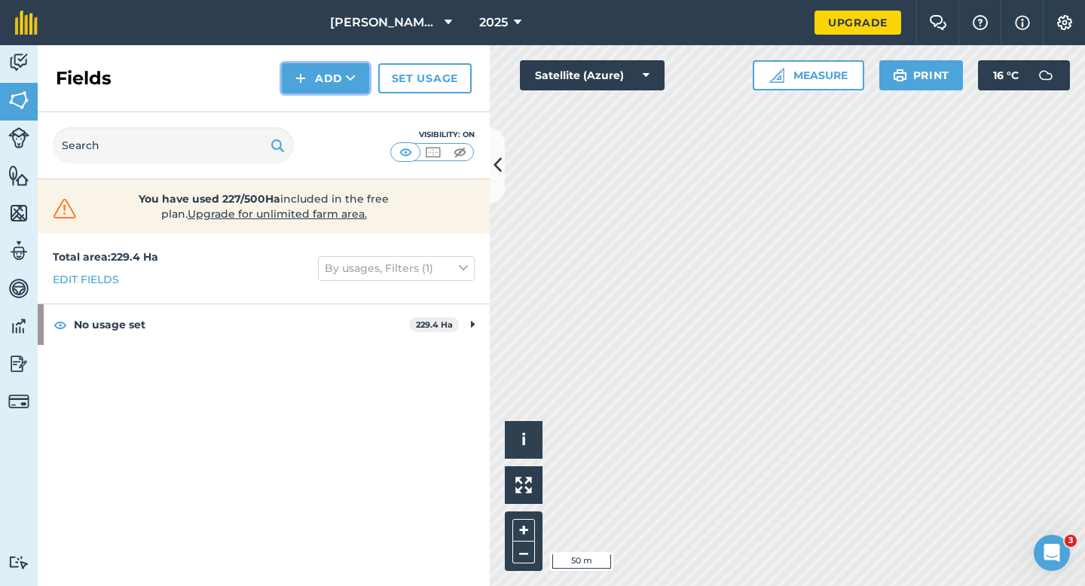
click at [319, 84] on button "Add" at bounding box center [325, 78] width 87 height 30
click at [319, 102] on link "Draw" at bounding box center [325, 112] width 83 height 33
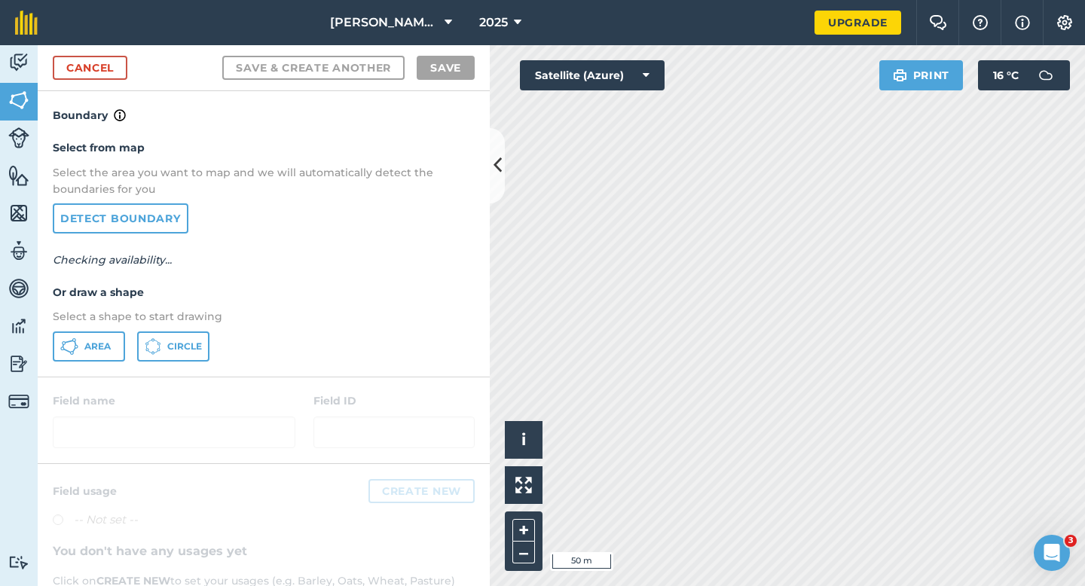
click at [122, 330] on div "Select from map Select the area you want to map and we will automatically detec…" at bounding box center [264, 250] width 452 height 252
click at [110, 343] on span "Area" at bounding box center [97, 346] width 26 height 12
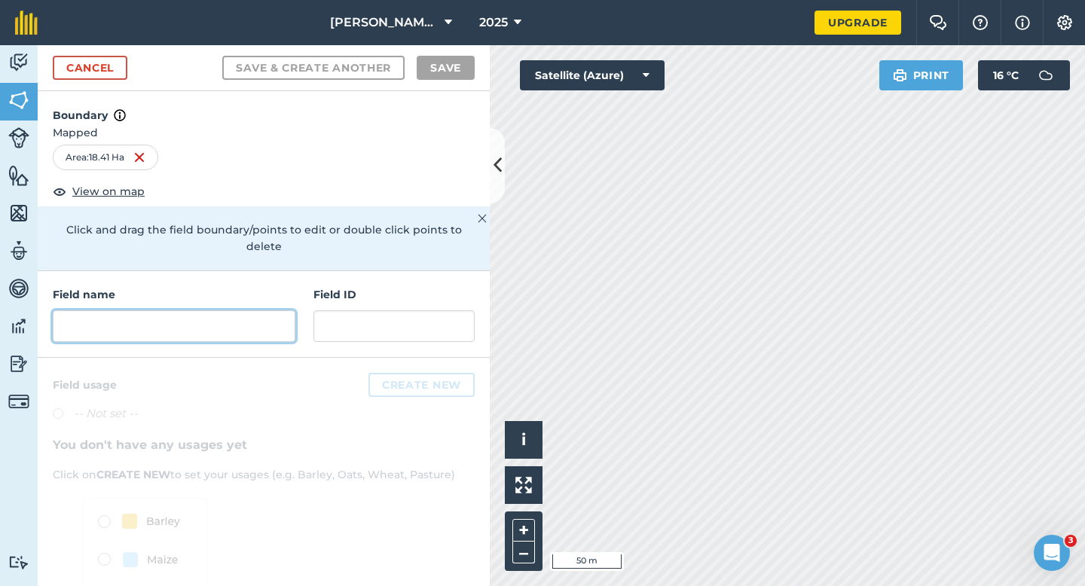
click at [224, 321] on input "text" at bounding box center [174, 326] width 243 height 32
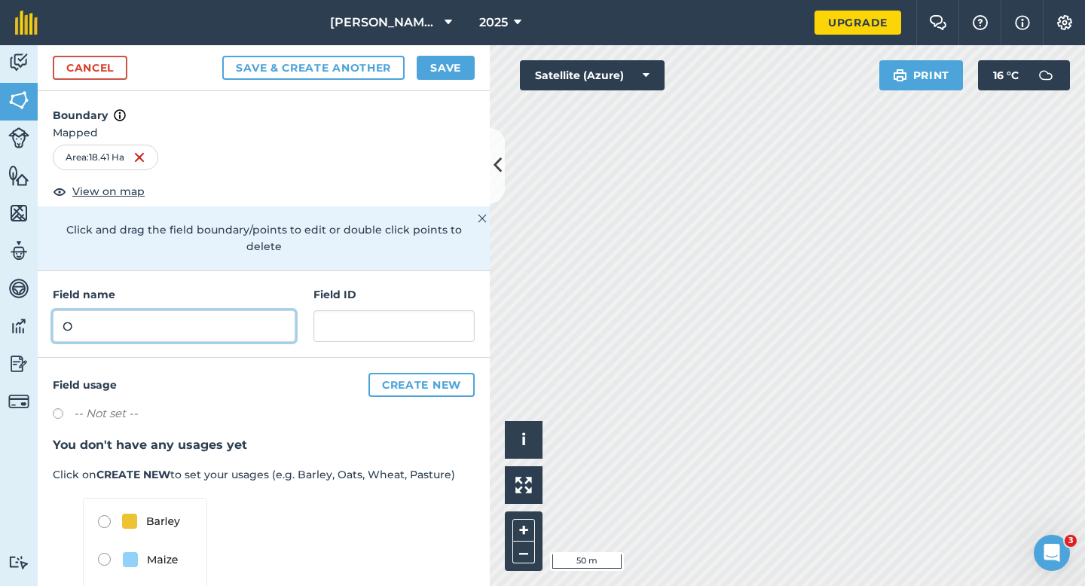
type input "O"
click at [450, 56] on button "Save" at bounding box center [446, 68] width 58 height 24
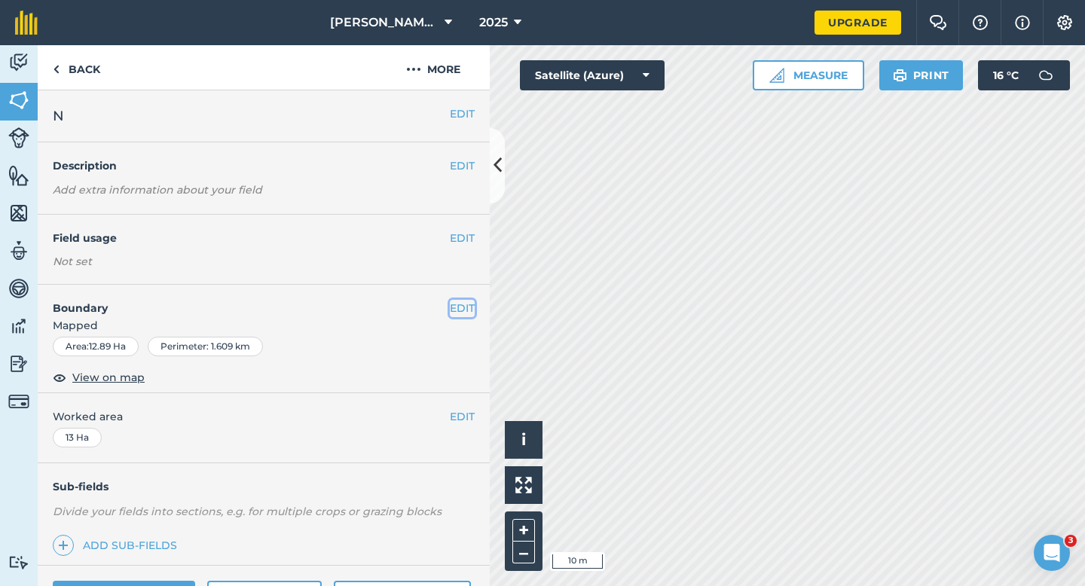
click at [467, 311] on button "EDIT" at bounding box center [462, 308] width 25 height 17
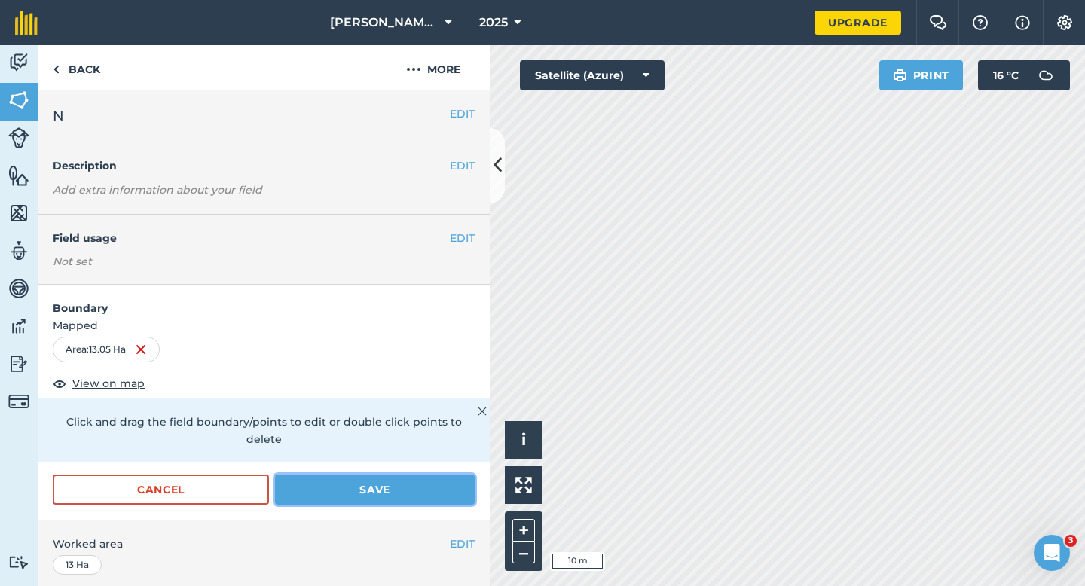
click at [401, 475] on button "Save" at bounding box center [375, 490] width 200 height 30
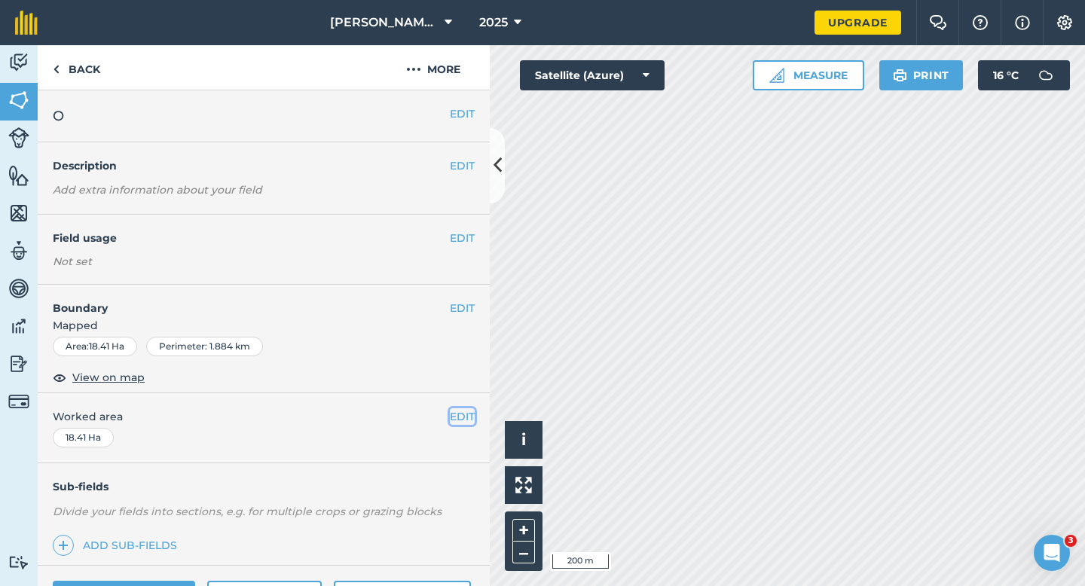
click at [469, 417] on button "EDIT" at bounding box center [462, 416] width 25 height 17
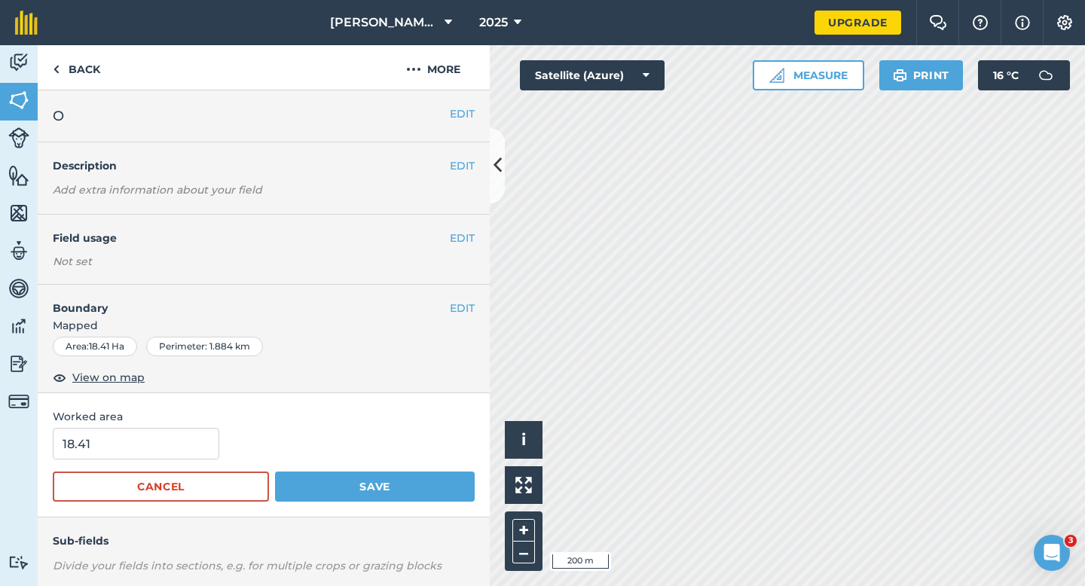
click at [109, 468] on form "18.41 Cancel Save" at bounding box center [264, 465] width 422 height 74
click at [109, 466] on form "18.41 Cancel Save" at bounding box center [264, 465] width 422 height 74
click at [110, 446] on input "18.41" at bounding box center [136, 444] width 166 height 32
type input "18"
click at [275, 472] on button "Save" at bounding box center [375, 487] width 200 height 30
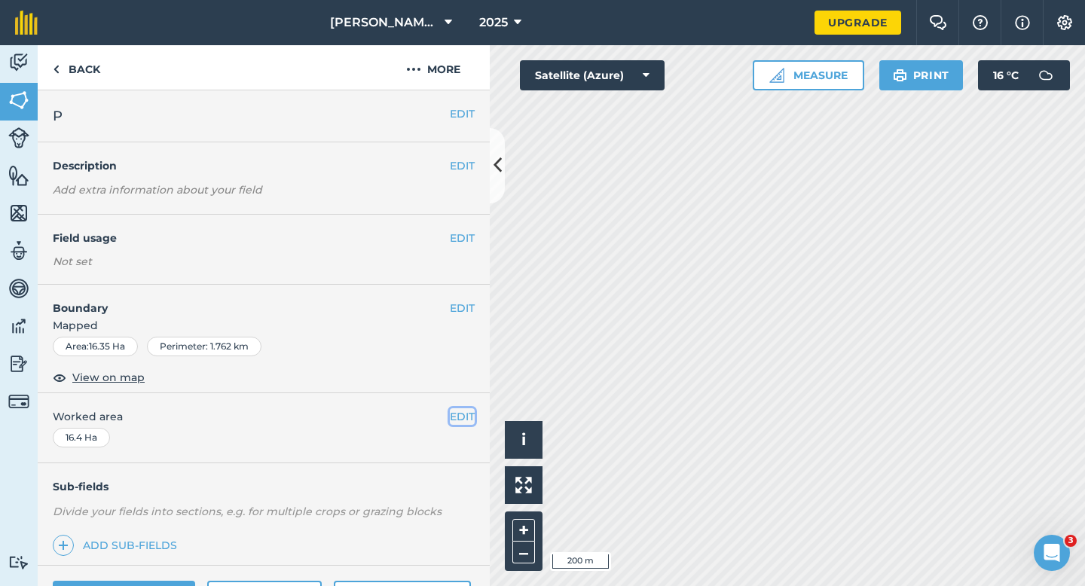
click at [464, 420] on button "EDIT" at bounding box center [462, 416] width 25 height 17
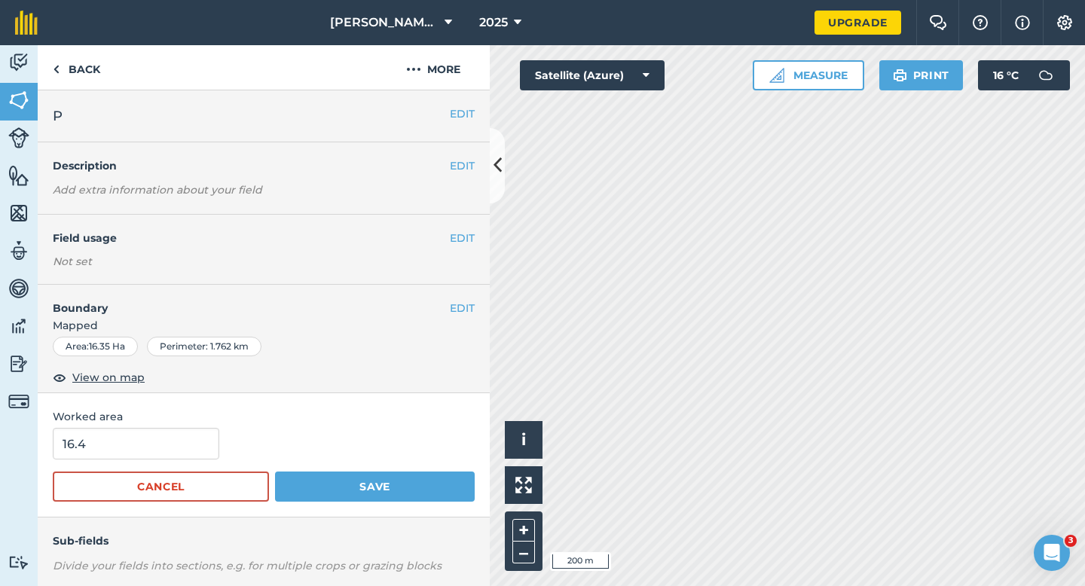
click at [166, 423] on span "Worked area" at bounding box center [264, 416] width 422 height 17
click at [166, 456] on input "16.4" at bounding box center [136, 444] width 166 height 32
type input "16"
click at [275, 472] on button "Save" at bounding box center [375, 487] width 200 height 30
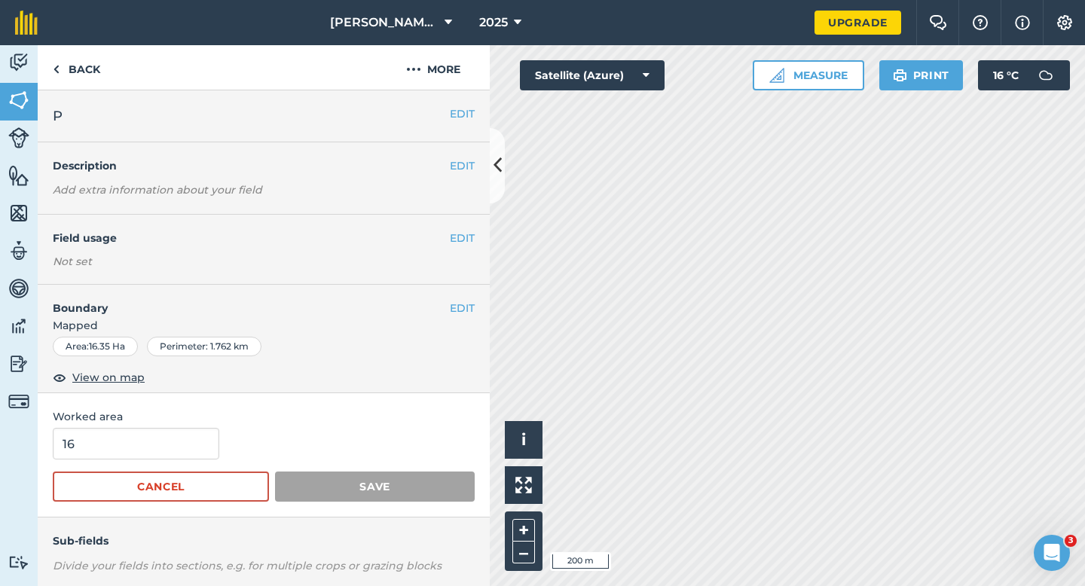
click at [488, 337] on div "Area : 16.35 Ha Perimeter : 1.762 km" at bounding box center [264, 350] width 452 height 26
